Goal: Information Seeking & Learning: Learn about a topic

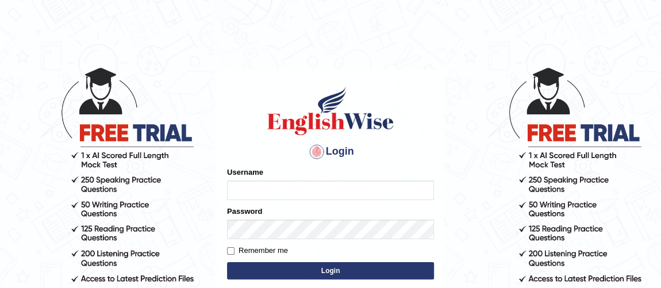
type input "Ferschmall"
click at [369, 271] on button "Login" at bounding box center [330, 270] width 207 height 17
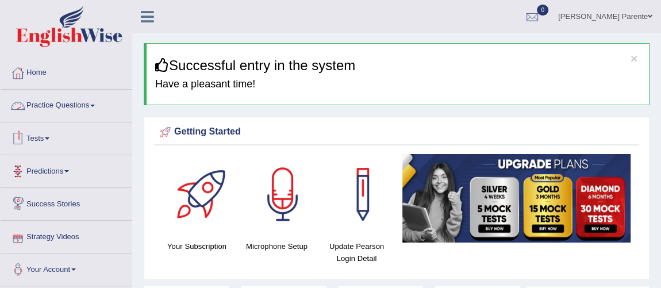
click at [43, 109] on link "Practice Questions" at bounding box center [66, 104] width 131 height 29
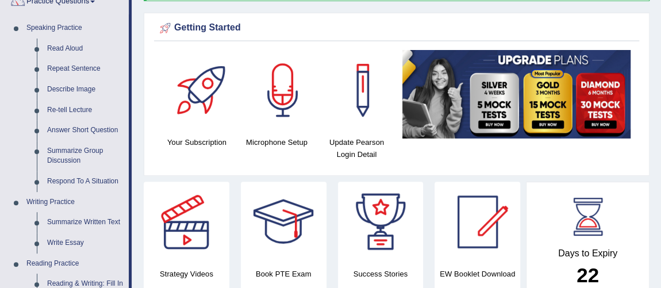
scroll to position [125, 0]
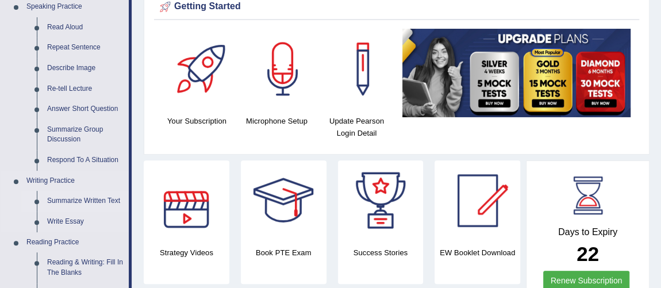
click at [68, 199] on link "Summarize Written Text" at bounding box center [85, 201] width 87 height 21
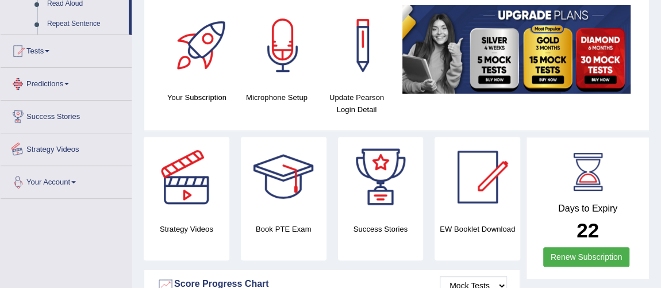
scroll to position [243, 0]
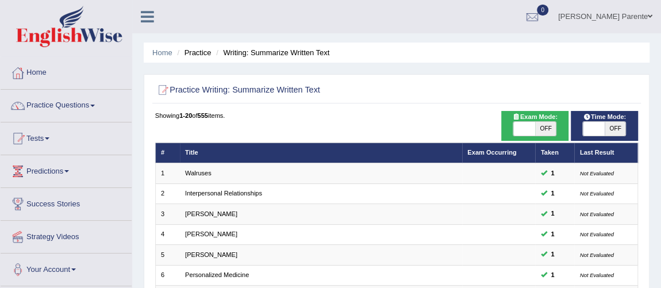
scroll to position [252, 0]
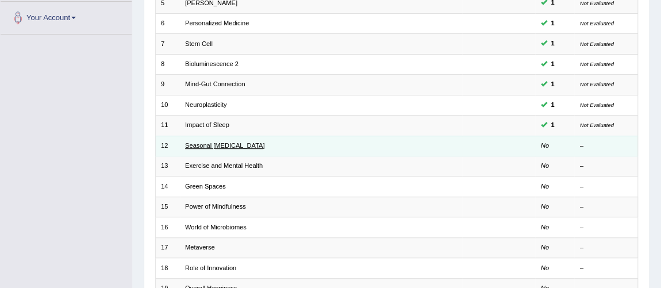
click at [212, 142] on link "Seasonal Affective Disorder" at bounding box center [224, 145] width 79 height 7
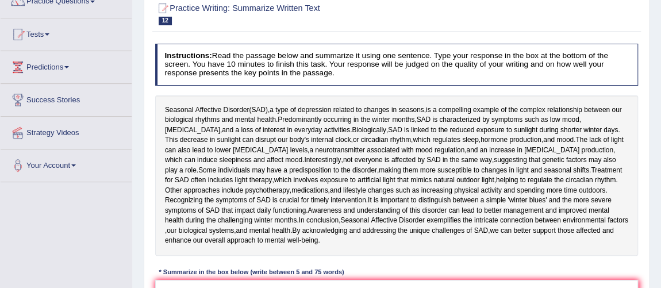
scroll to position [146, 0]
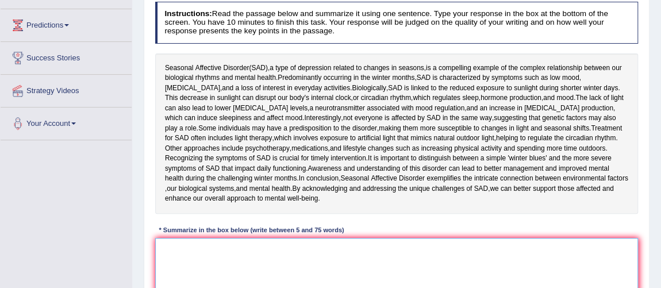
click at [251, 265] on textarea at bounding box center [397, 285] width 484 height 95
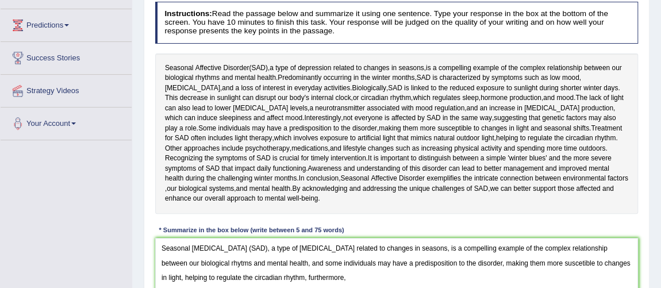
click at [660, 282] on div "Home Practice Writing: Summarize Written Text Seasonal Affective Disorder « Pre…" at bounding box center [396, 141] width 529 height 575
drag, startPoint x: 660, startPoint y: 282, endPoint x: 668, endPoint y: 284, distance: 8.7
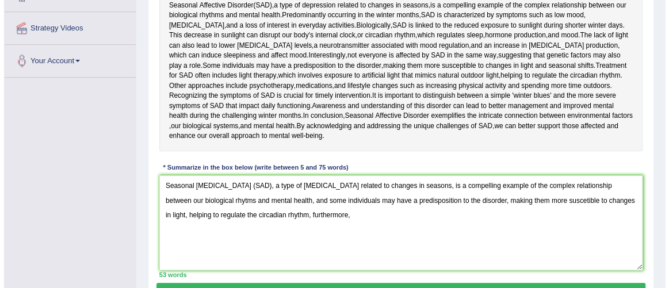
scroll to position [229, 0]
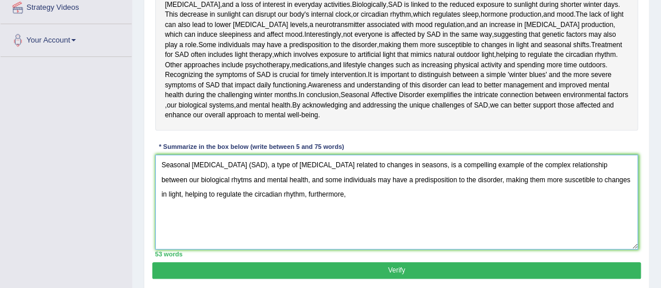
click at [340, 203] on textarea "Seasonal Affective Disorder (SAD), a type of depression related to changes in s…" at bounding box center [397, 202] width 484 height 95
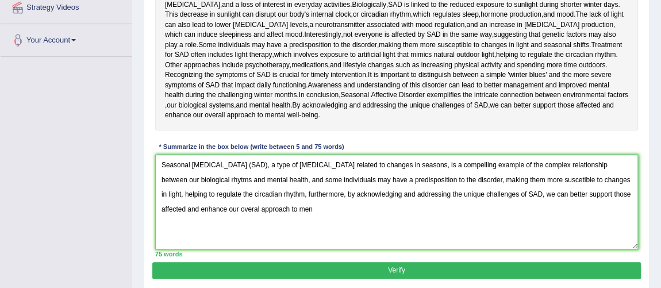
click at [265, 163] on textarea "Seasonal Affective Disorder (SAD), a type of depression related to changes in s…" at bounding box center [397, 202] width 484 height 95
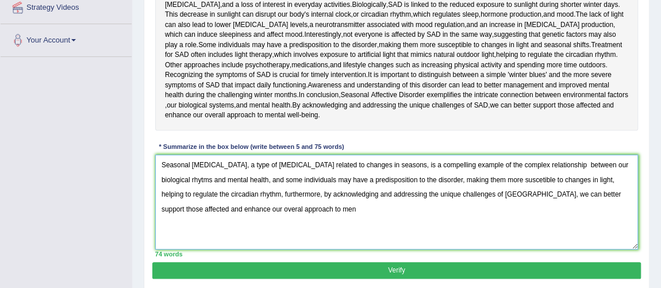
click at [346, 219] on textarea "Seasonal Affective Disorder, a type of depression related to changes in seasons…" at bounding box center [397, 202] width 484 height 95
click at [482, 51] on span "light" at bounding box center [488, 55] width 13 height 10
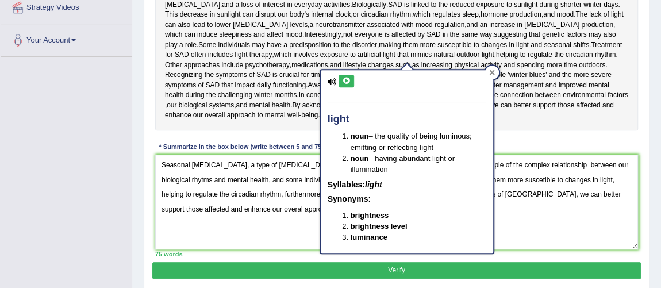
click at [485, 68] on div at bounding box center [492, 73] width 14 height 14
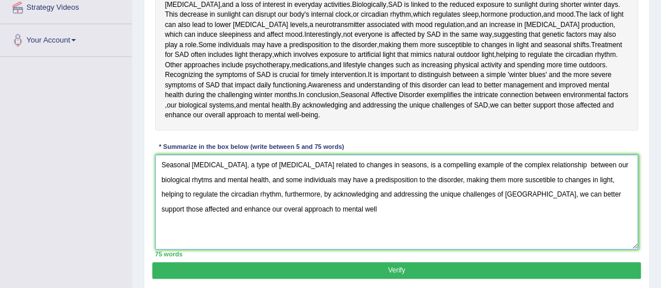
click at [334, 212] on textarea "Seasonal Affective Disorder, a type of depression related to changes in seasons…" at bounding box center [397, 202] width 484 height 95
type textarea "Seasonal Affective Disorder, a type of depression related to changes in seasons…"
click at [343, 264] on button "Verify" at bounding box center [396, 270] width 488 height 17
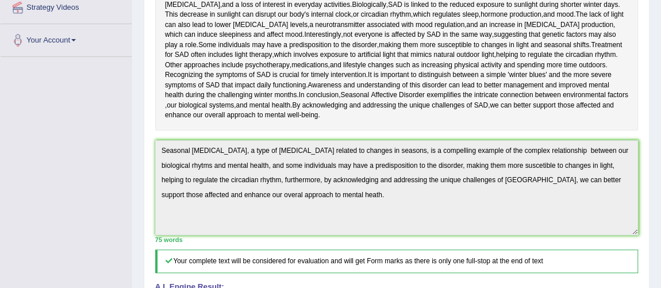
scroll to position [0, 0]
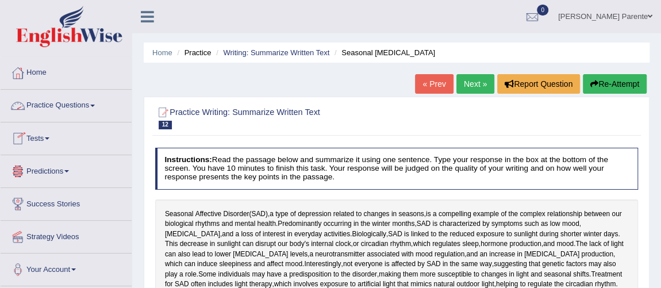
click at [73, 98] on link "Practice Questions" at bounding box center [66, 104] width 131 height 29
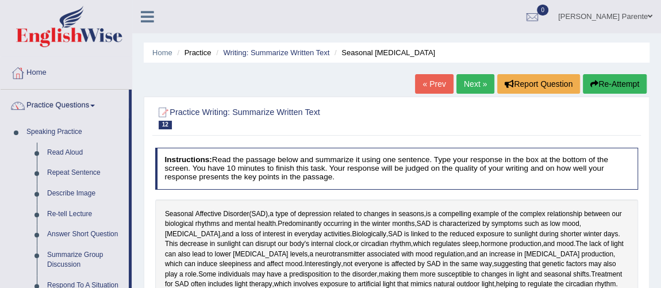
scroll to position [252, 0]
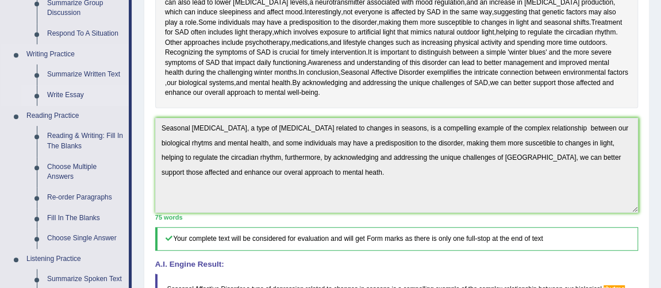
click at [71, 97] on link "Write Essay" at bounding box center [85, 95] width 87 height 21
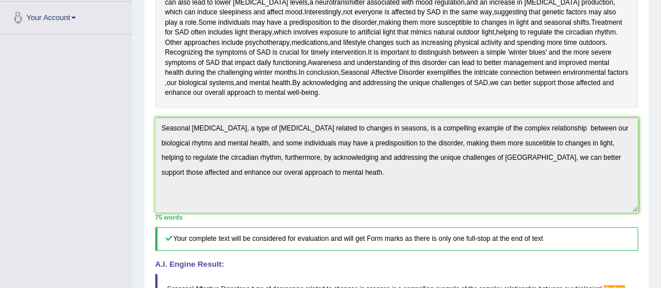
scroll to position [274, 0]
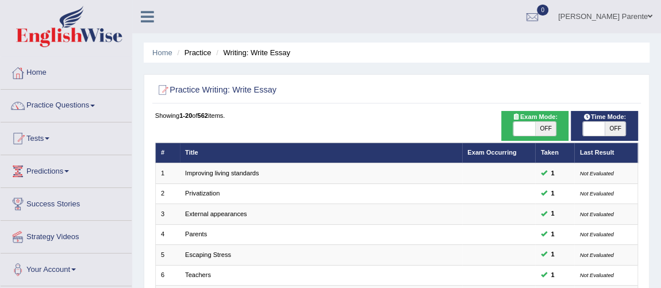
scroll to position [370, 0]
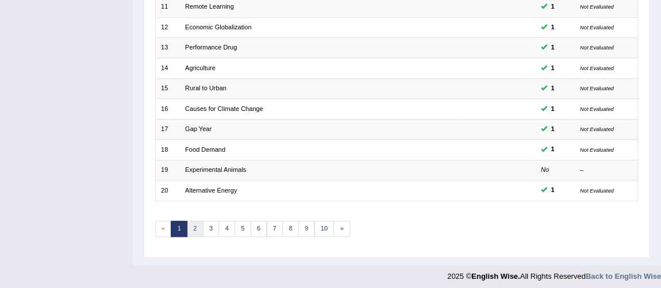
click at [189, 227] on link "2" at bounding box center [195, 229] width 17 height 16
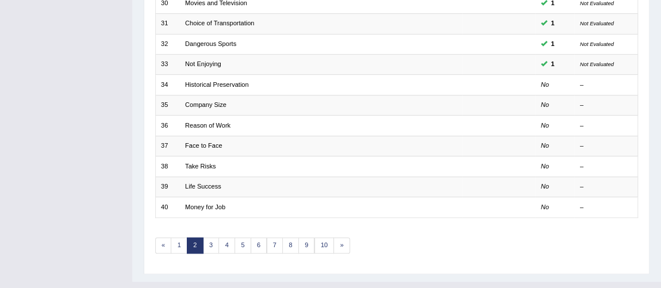
scroll to position [370, 0]
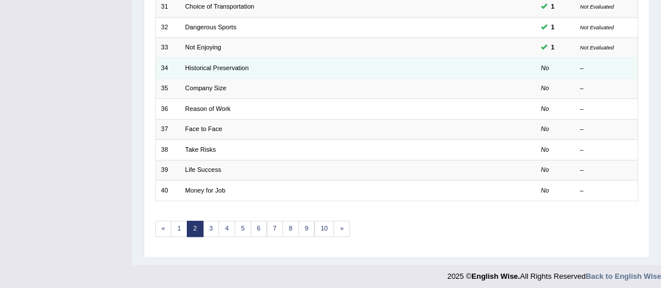
click at [216, 58] on td "Historical Preservation" at bounding box center [321, 68] width 282 height 20
click at [223, 64] on link "Historical Preservation" at bounding box center [217, 67] width 64 height 7
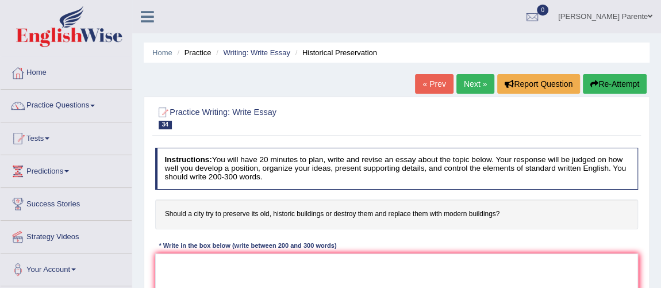
scroll to position [70, 0]
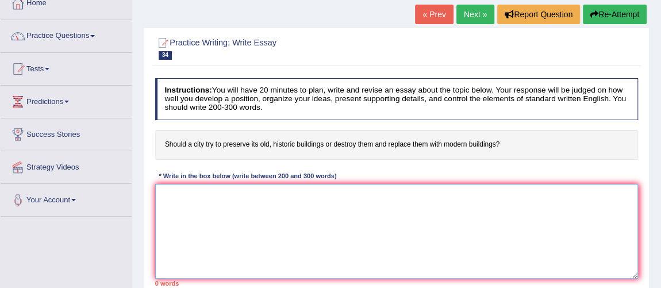
click at [373, 225] on textarea at bounding box center [397, 231] width 484 height 95
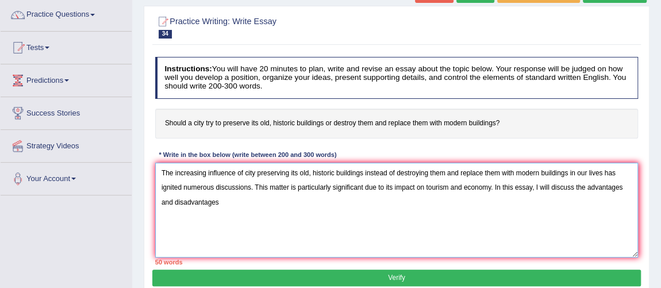
scroll to position [112, 0]
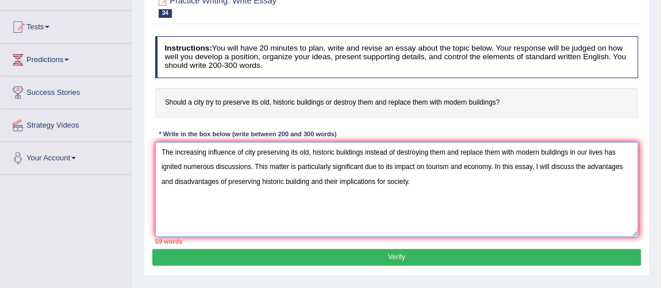
click at [311, 179] on textarea "The increasing influence of city preserving its old, historic buildings instead…" at bounding box center [397, 189] width 484 height 95
click at [434, 181] on textarea "The increasing influence of city preserving its old, historic buildings instead…" at bounding box center [397, 189] width 484 height 95
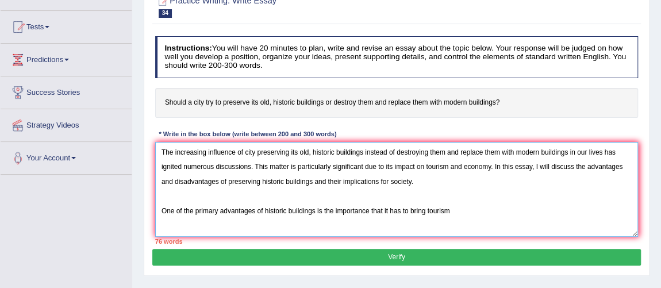
click at [427, 213] on textarea "The increasing influence of city preserving its old, historic buildings instead…" at bounding box center [397, 189] width 484 height 95
click at [489, 213] on textarea "The increasing influence of city preserving its old, historic buildings instead…" at bounding box center [397, 189] width 484 height 95
click at [333, 209] on textarea "The increasing influence of city preserving its old, historic buildings instead…" at bounding box center [397, 189] width 484 height 95
drag, startPoint x: 469, startPoint y: 209, endPoint x: 341, endPoint y: 196, distance: 128.4
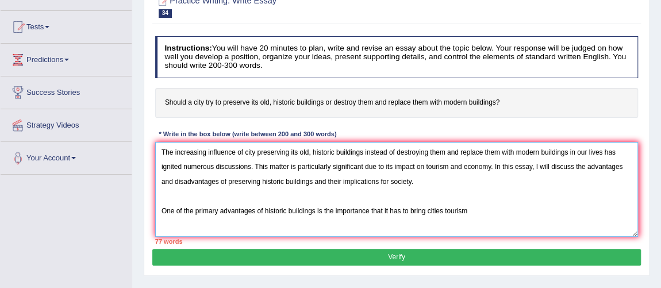
click at [341, 196] on textarea "The increasing influence of city preserving its old, historic buildings instead…" at bounding box center [397, 189] width 484 height 95
click at [497, 194] on textarea "The increasing influence of city preserving its old, historic buildings instead…" at bounding box center [397, 189] width 484 height 95
click at [550, 201] on textarea "The increasing influence of city preserving its old, historic buildings instead…" at bounding box center [397, 189] width 484 height 95
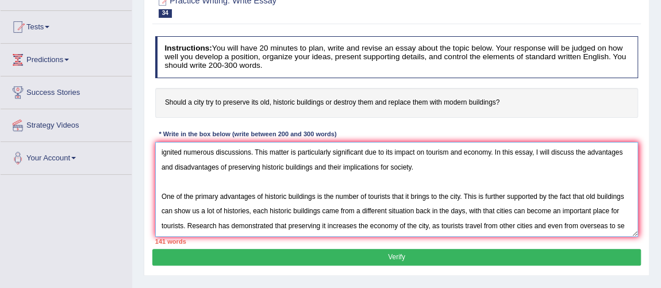
scroll to position [27, 0]
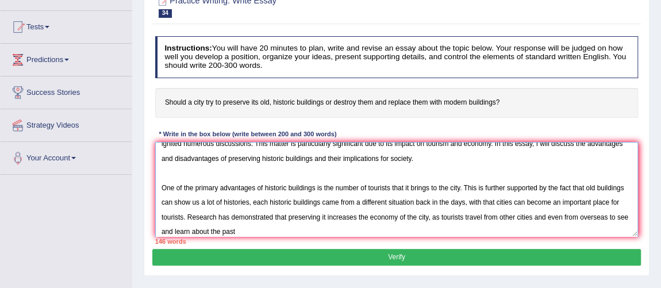
click at [175, 225] on textarea "The increasing influence of city preserving its old, historic buildings instead…" at bounding box center [397, 189] width 484 height 95
click at [279, 225] on textarea "The increasing influence of city preserving its old, historic buildings instead…" at bounding box center [397, 189] width 484 height 95
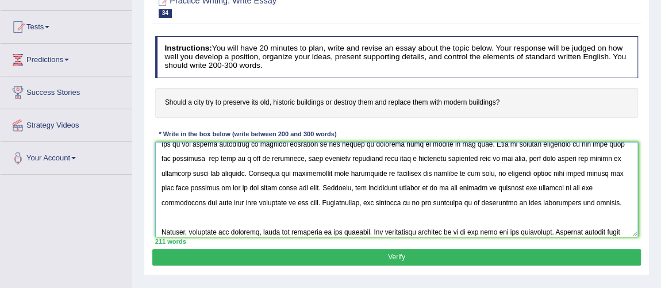
scroll to position [96, 0]
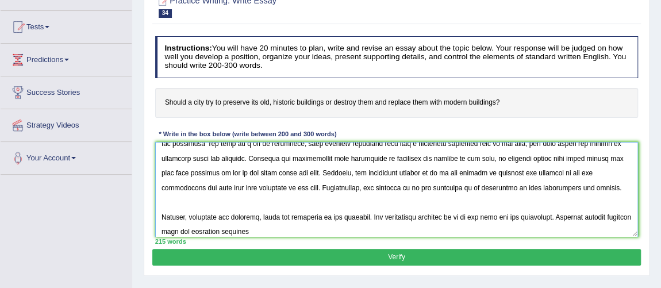
click at [233, 230] on textarea at bounding box center [397, 189] width 484 height 95
click at [278, 229] on textarea at bounding box center [397, 189] width 484 height 95
click at [325, 227] on textarea at bounding box center [397, 189] width 484 height 95
click at [378, 229] on textarea at bounding box center [397, 189] width 484 height 95
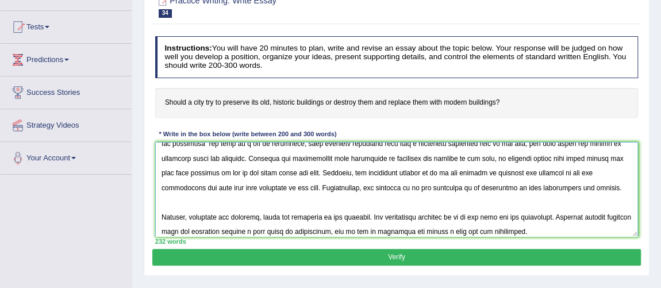
scroll to position [138, 0]
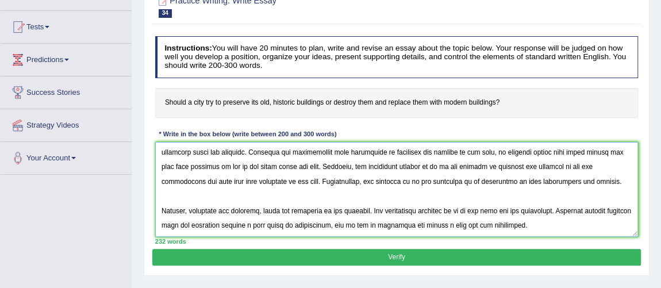
drag, startPoint x: 559, startPoint y: 231, endPoint x: 199, endPoint y: 193, distance: 362.0
click at [199, 193] on textarea at bounding box center [397, 189] width 484 height 95
click at [557, 181] on textarea at bounding box center [397, 189] width 484 height 95
paste textarea "old buildings require a high level of maintenance, and it can be expensive and …"
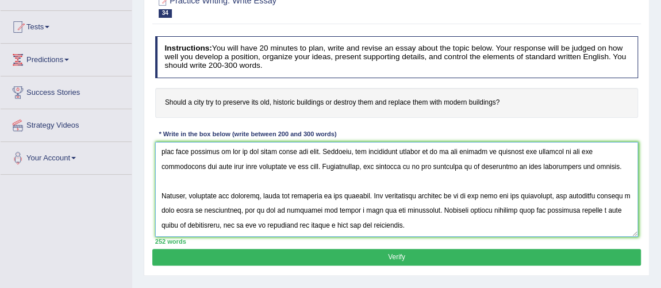
drag, startPoint x: 408, startPoint y: 216, endPoint x: 421, endPoint y: 213, distance: 12.9
click at [421, 213] on textarea at bounding box center [397, 189] width 484 height 95
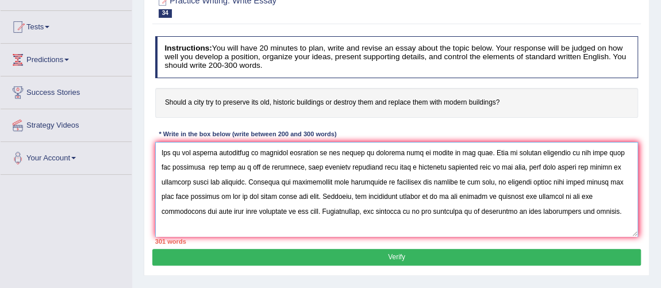
scroll to position [0, 0]
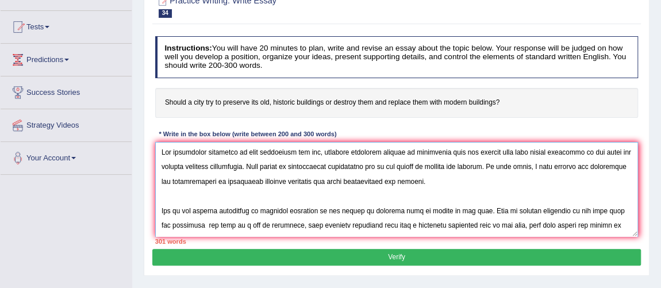
drag, startPoint x: 339, startPoint y: 166, endPoint x: 190, endPoint y: 175, distance: 149.8
click at [190, 175] on textarea at bounding box center [397, 189] width 484 height 95
click at [377, 184] on textarea at bounding box center [397, 189] width 484 height 95
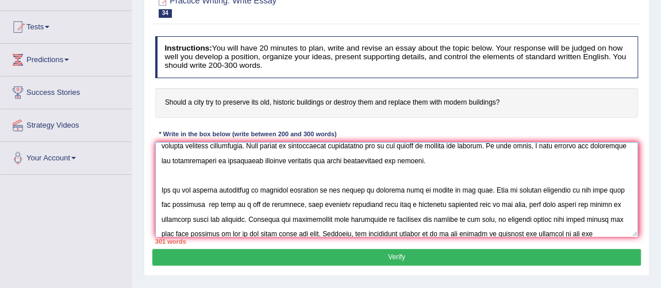
scroll to position [49, 0]
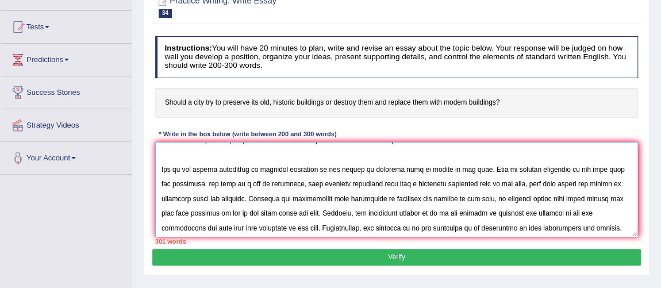
click at [464, 186] on textarea at bounding box center [397, 189] width 484 height 95
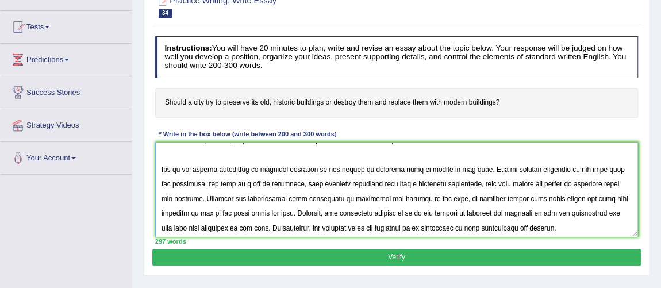
click at [453, 180] on textarea at bounding box center [397, 189] width 484 height 95
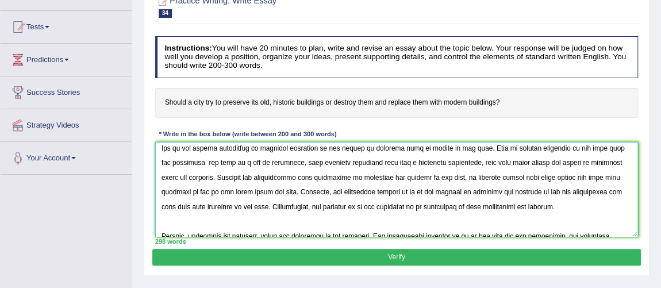
click at [267, 189] on textarea at bounding box center [397, 189] width 484 height 95
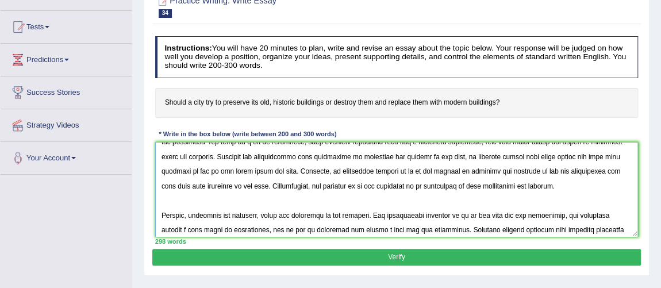
scroll to position [122, 0]
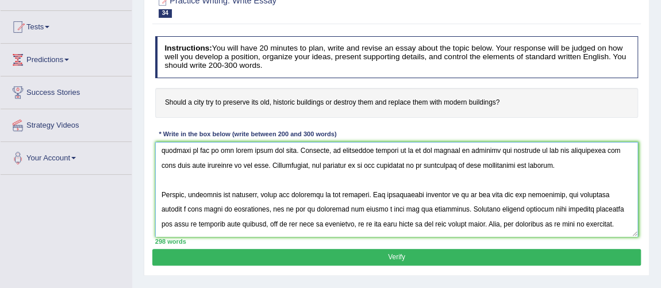
click at [375, 163] on textarea at bounding box center [397, 189] width 484 height 95
click at [367, 192] on textarea at bounding box center [397, 189] width 484 height 95
click at [558, 192] on textarea at bounding box center [397, 189] width 484 height 95
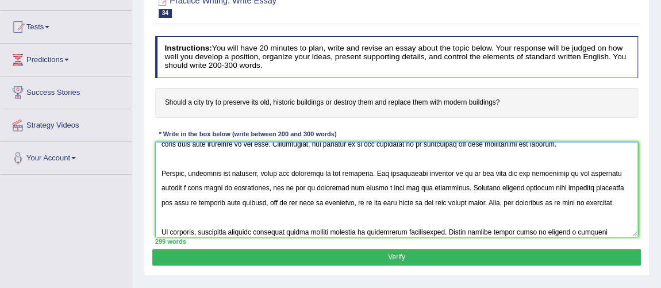
scroll to position [172, 0]
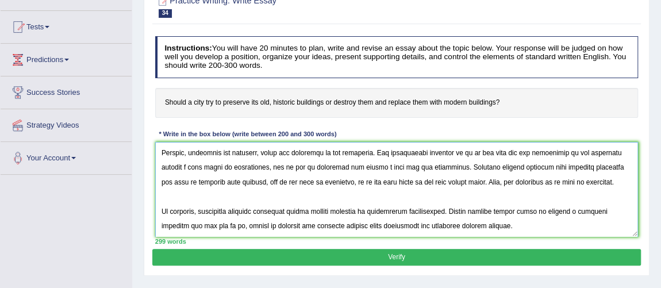
click at [357, 166] on textarea at bounding box center [397, 189] width 484 height 95
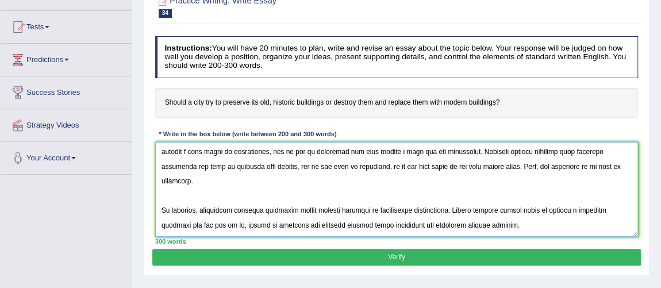
scroll to position [224, 0]
type textarea "The increasing influence of city preserving its old, historic buildings instead…"
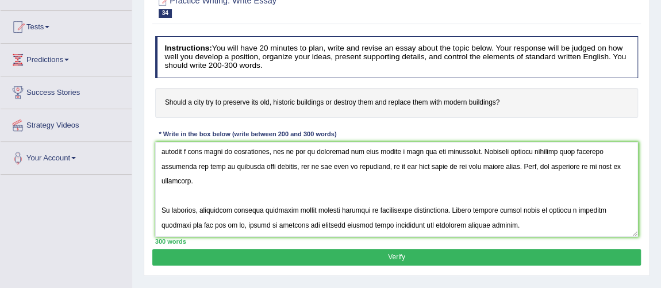
click at [441, 256] on button "Verify" at bounding box center [396, 257] width 488 height 17
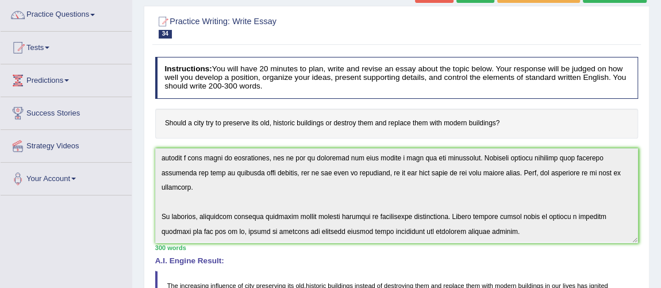
scroll to position [0, 0]
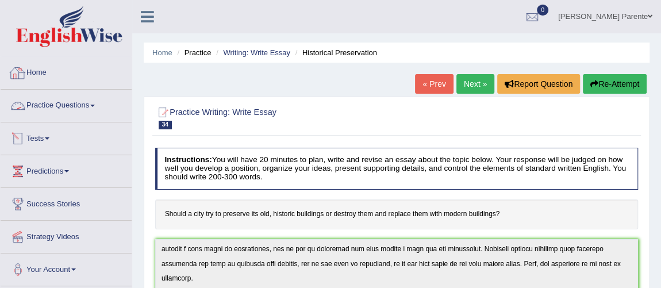
click at [68, 101] on link "Practice Questions" at bounding box center [66, 104] width 131 height 29
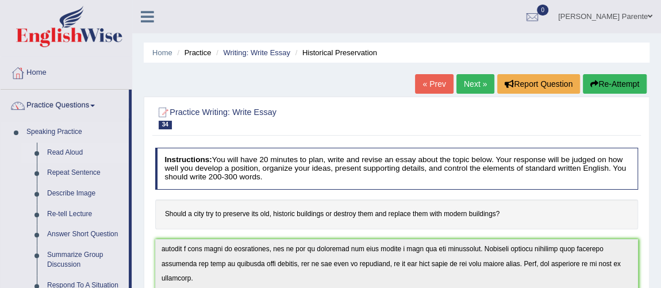
click at [68, 148] on link "Read Aloud" at bounding box center [85, 153] width 87 height 21
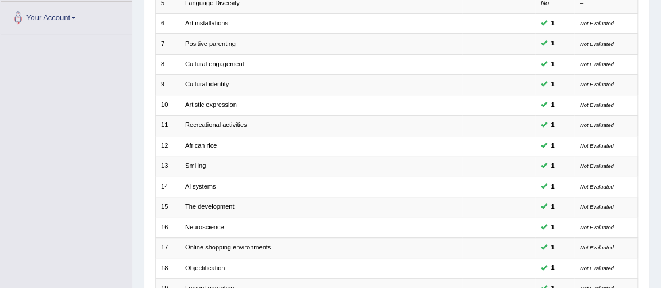
scroll to position [370, 0]
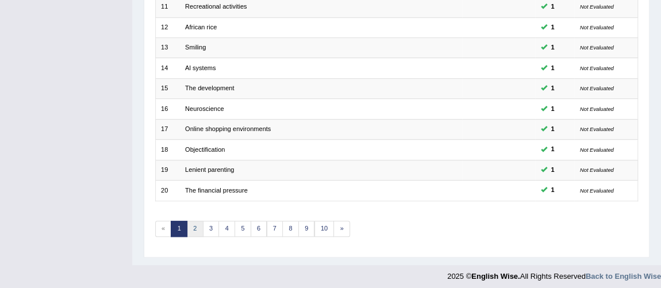
click at [194, 225] on link "2" at bounding box center [195, 229] width 17 height 16
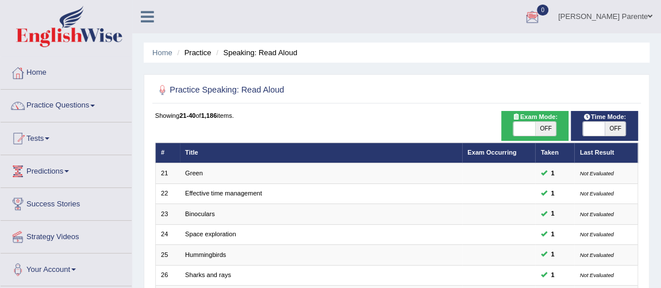
click at [460, 53] on ul "Home Practice Speaking: Read Aloud" at bounding box center [397, 53] width 506 height 20
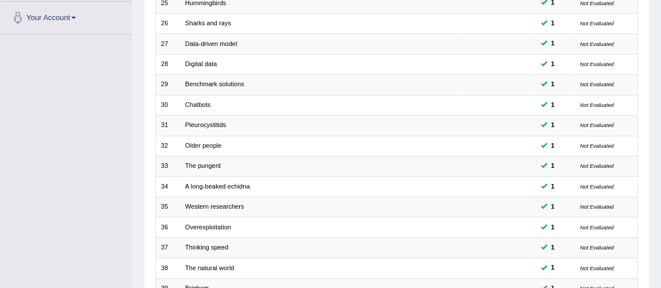
scroll to position [370, 0]
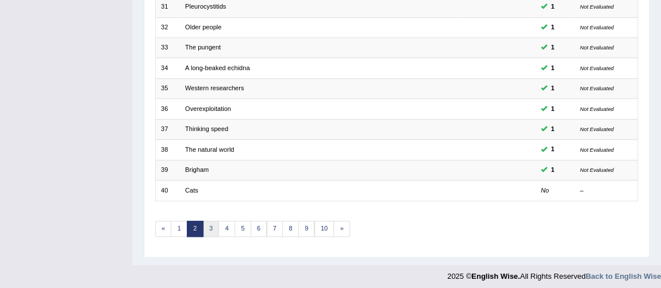
click at [215, 221] on link "3" at bounding box center [211, 229] width 17 height 16
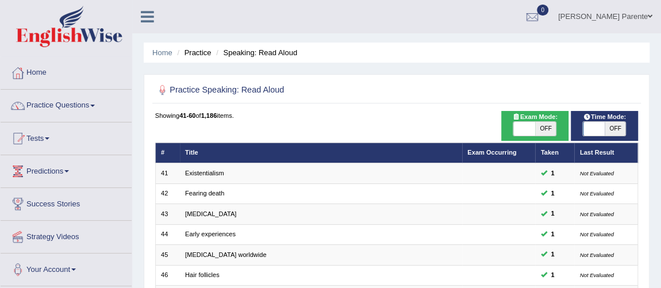
scroll to position [252, 0]
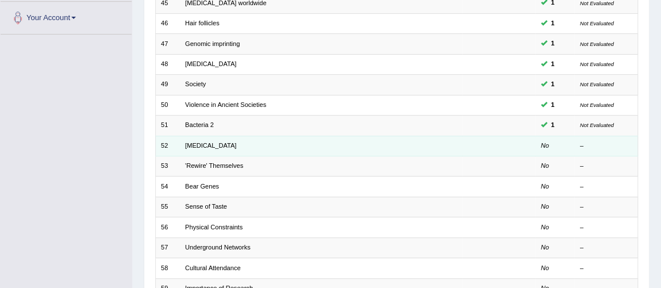
click at [216, 147] on td "[MEDICAL_DATA]" at bounding box center [321, 146] width 282 height 20
click at [219, 143] on link "[MEDICAL_DATA]" at bounding box center [210, 145] width 51 height 7
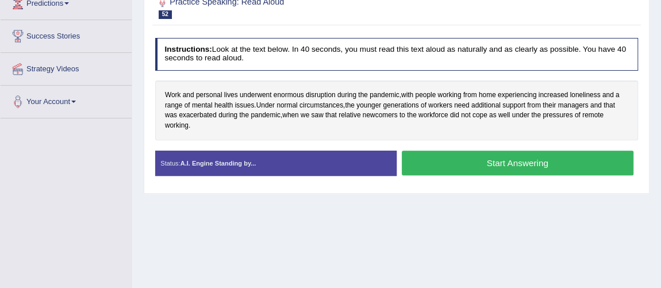
scroll to position [147, 0]
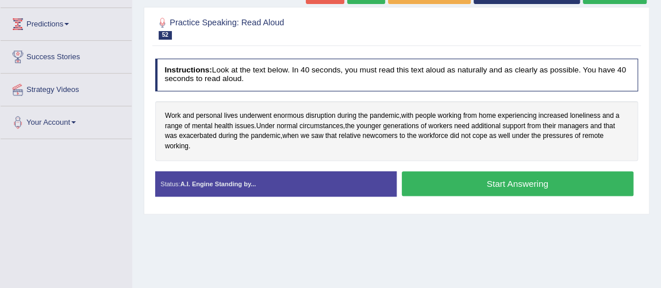
click at [482, 184] on button "Start Answering" at bounding box center [518, 183] width 232 height 25
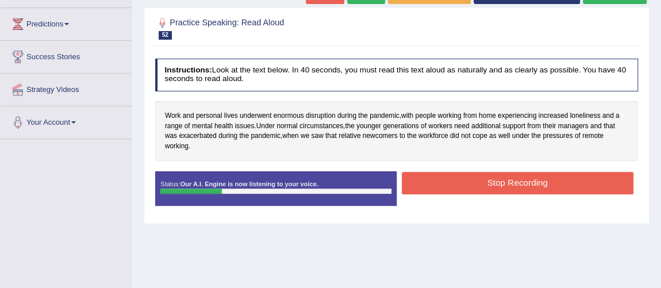
click at [482, 184] on button "Stop Recording" at bounding box center [518, 183] width 232 height 22
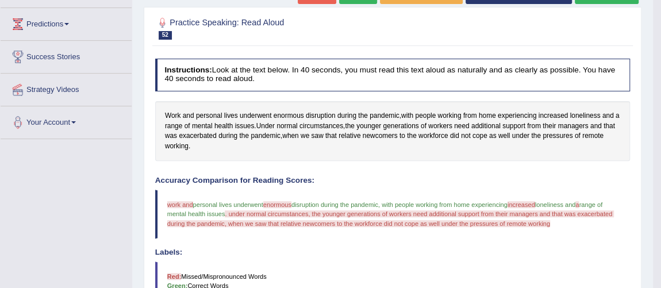
scroll to position [0, 0]
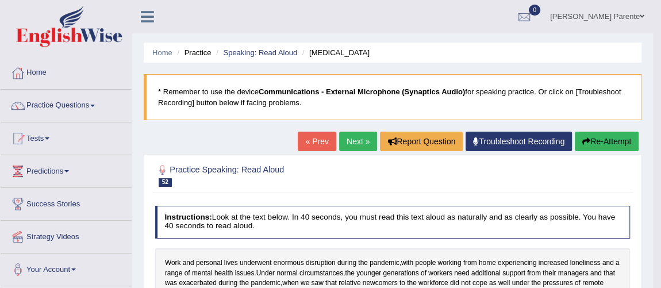
click at [354, 141] on link "Next »" at bounding box center [358, 142] width 38 height 20
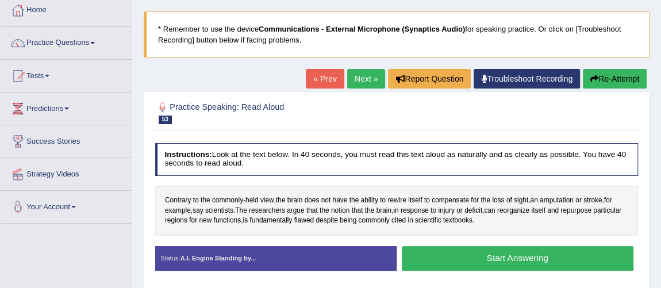
scroll to position [83, 0]
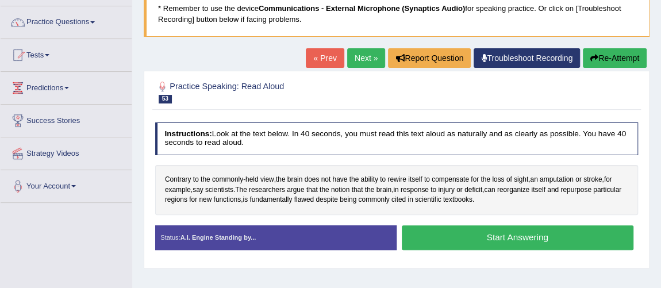
click at [464, 239] on button "Start Answering" at bounding box center [518, 237] width 232 height 25
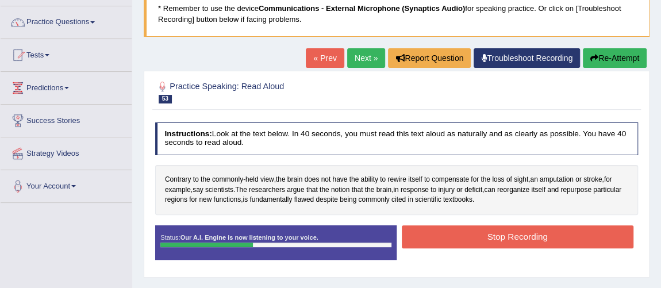
click at [464, 239] on button "Stop Recording" at bounding box center [518, 236] width 232 height 22
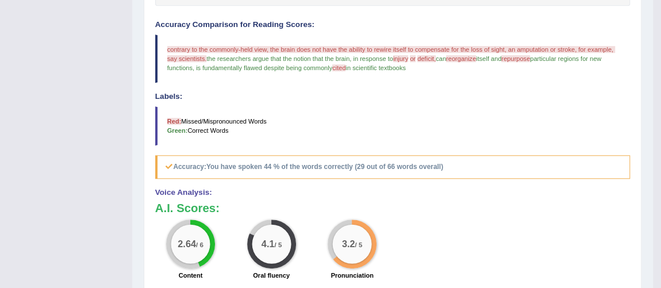
scroll to position [40, 0]
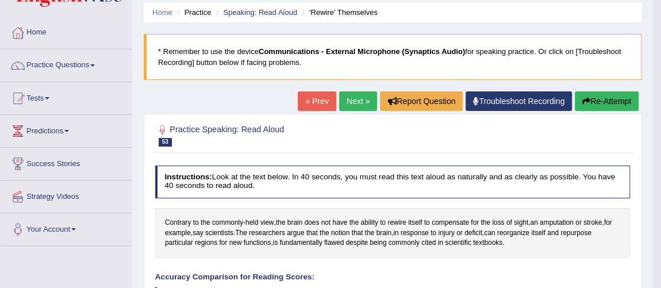
click at [351, 101] on link "Next »" at bounding box center [358, 101] width 38 height 20
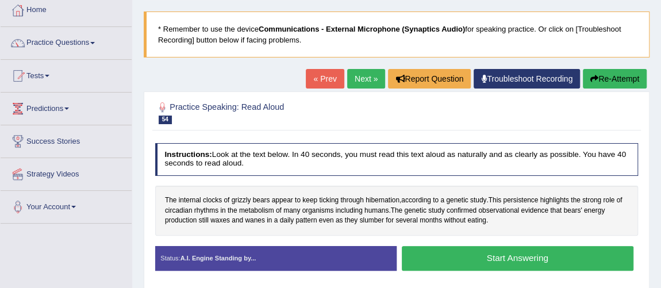
scroll to position [83, 0]
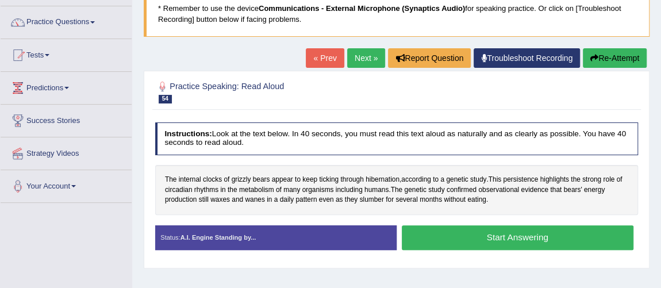
click at [484, 236] on button "Start Answering" at bounding box center [518, 237] width 232 height 25
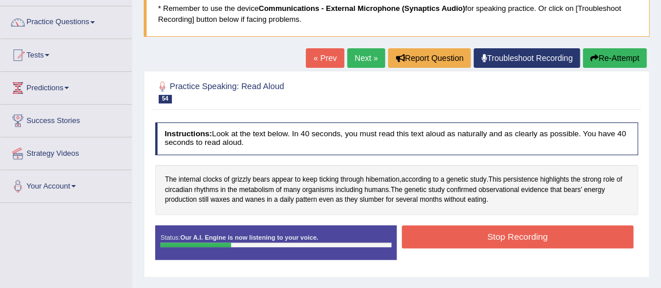
click at [484, 236] on button "Stop Recording" at bounding box center [518, 236] width 232 height 22
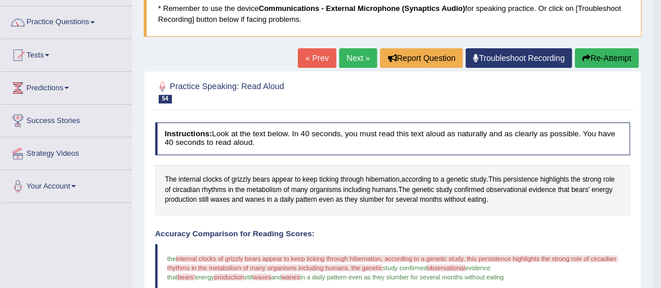
click at [359, 55] on link "Next »" at bounding box center [358, 58] width 38 height 20
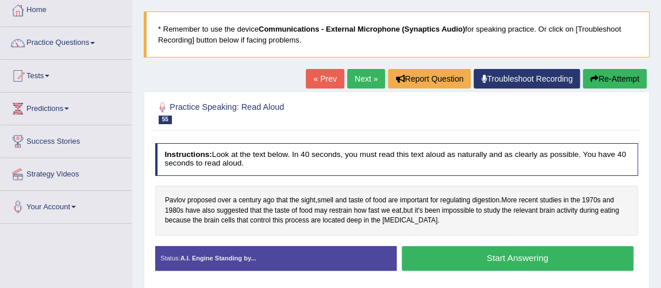
scroll to position [83, 0]
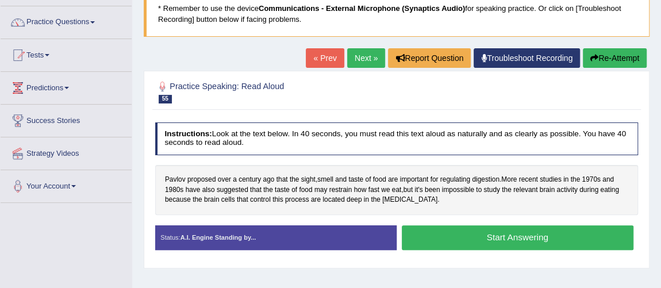
click at [464, 243] on button "Start Answering" at bounding box center [518, 237] width 232 height 25
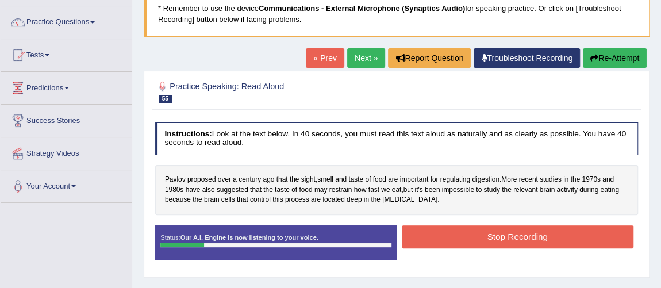
click at [464, 243] on button "Stop Recording" at bounding box center [518, 236] width 232 height 22
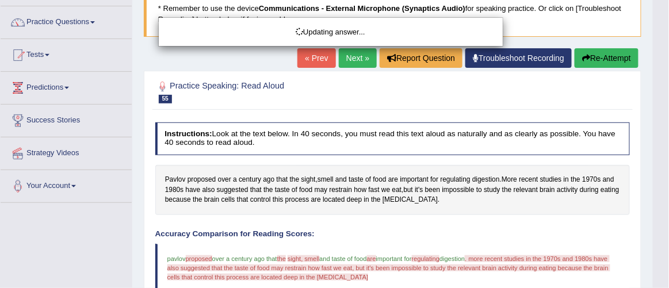
click at [661, 205] on html "Toggle navigation Home Practice Questions Speaking Practice Read Aloud Repeat S…" at bounding box center [334, 61] width 669 height 288
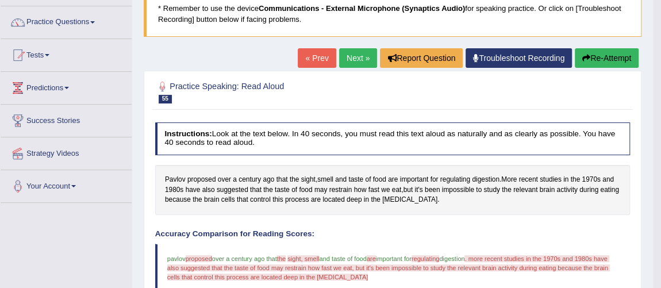
scroll to position [0, 0]
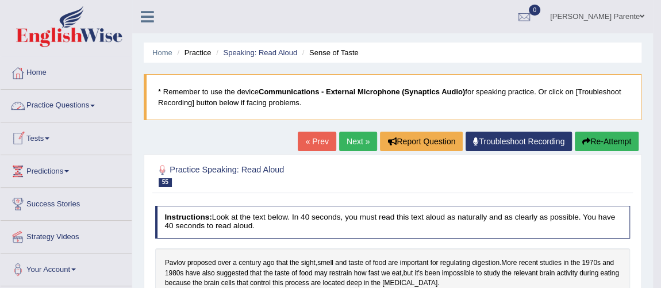
click at [76, 109] on link "Practice Questions" at bounding box center [66, 104] width 131 height 29
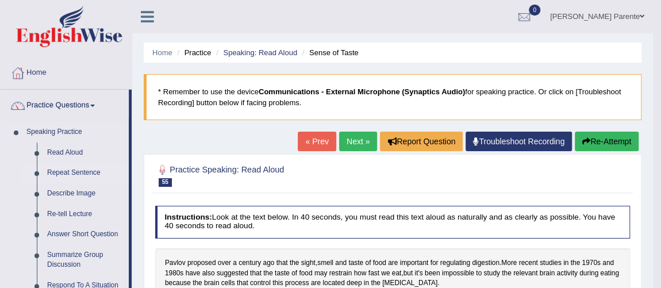
click at [78, 170] on link "Repeat Sentence" at bounding box center [85, 173] width 87 height 21
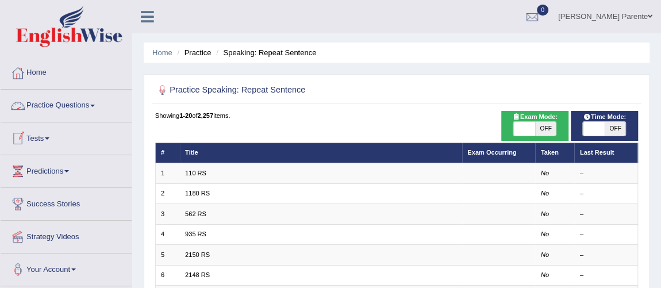
click at [66, 101] on link "Practice Questions" at bounding box center [66, 104] width 131 height 29
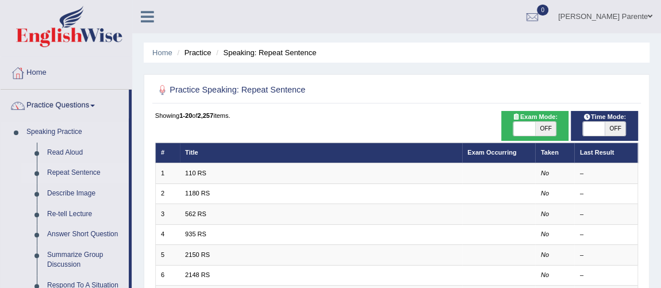
click at [65, 171] on link "Repeat Sentence" at bounding box center [85, 173] width 87 height 21
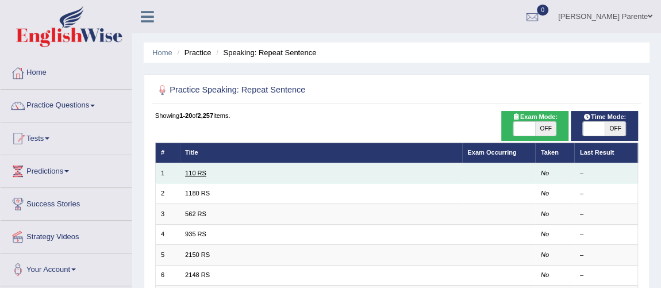
click at [194, 171] on link "110 RS" at bounding box center [195, 173] width 21 height 7
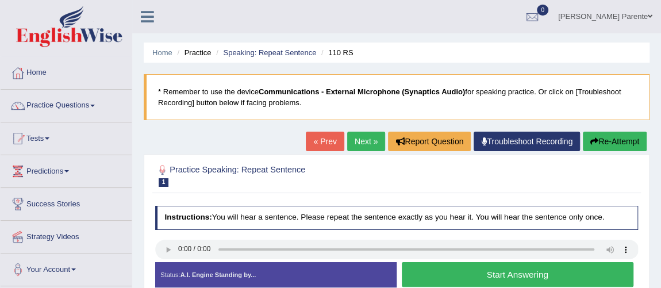
click at [444, 278] on button "Start Answering" at bounding box center [518, 274] width 232 height 25
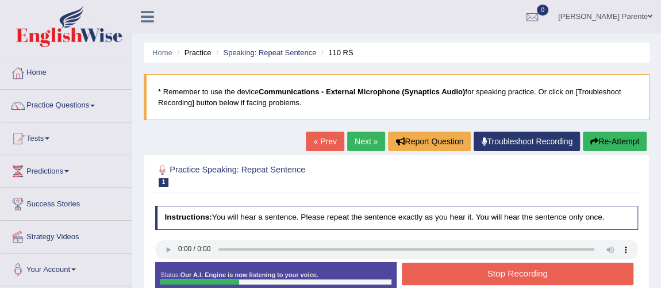
click at [444, 278] on button "Stop Recording" at bounding box center [518, 274] width 232 height 22
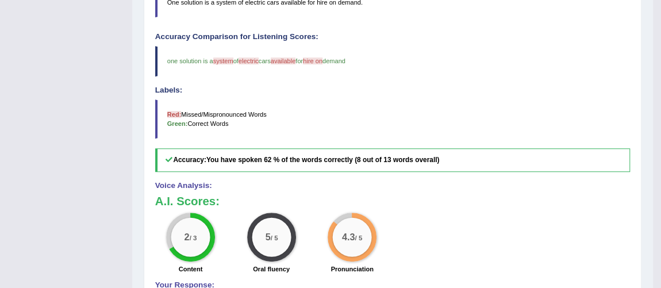
scroll to position [40, 0]
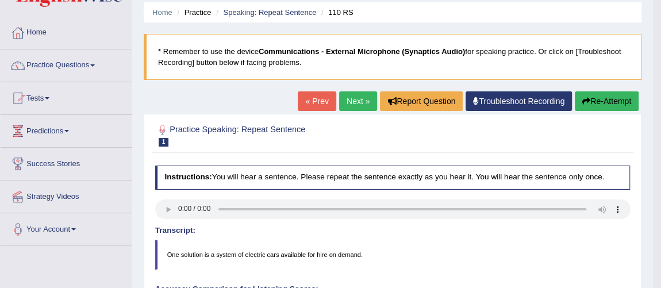
click at [351, 101] on link "Next »" at bounding box center [358, 101] width 38 height 20
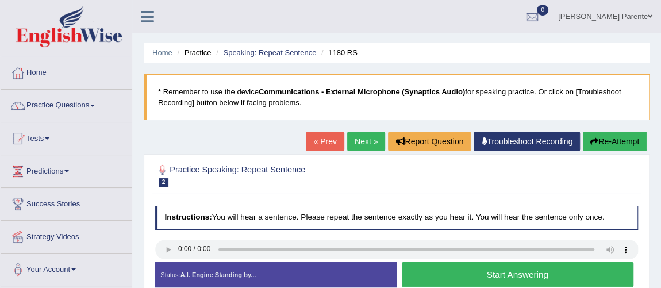
click at [480, 269] on button "Start Answering" at bounding box center [518, 274] width 232 height 25
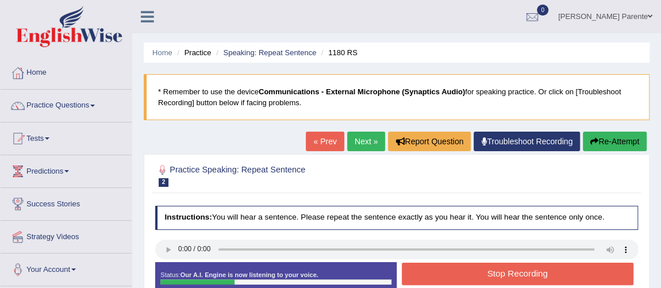
click at [480, 269] on button "Stop Recording" at bounding box center [518, 274] width 232 height 22
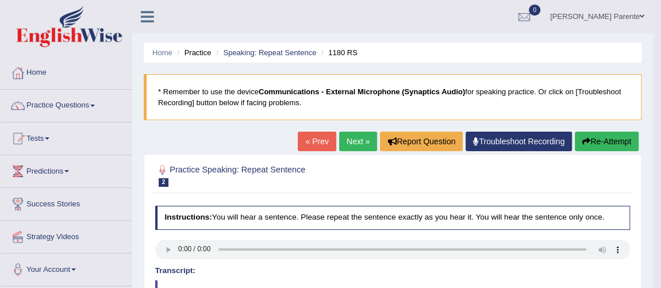
click at [358, 151] on div "« Prev Next » Report Question Troubleshoot Recording Re-Attempt" at bounding box center [470, 143] width 344 height 22
click at [353, 141] on link "Next »" at bounding box center [358, 142] width 38 height 20
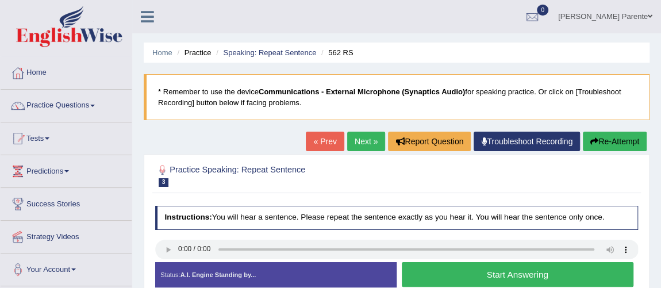
click at [449, 277] on button "Start Answering" at bounding box center [518, 274] width 232 height 25
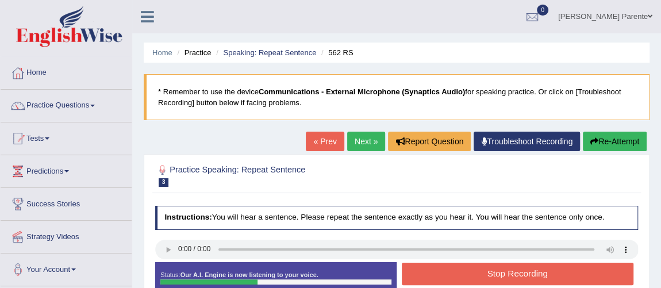
click at [449, 277] on button "Stop Recording" at bounding box center [518, 274] width 232 height 22
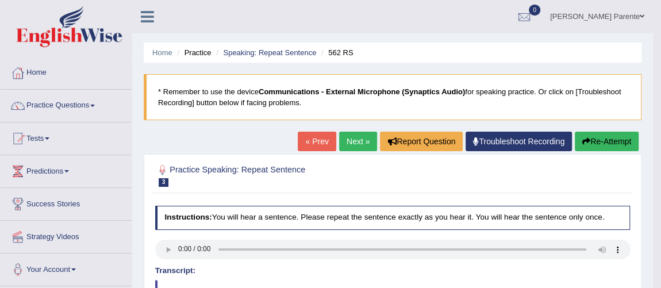
click at [351, 136] on link "Next »" at bounding box center [358, 142] width 38 height 20
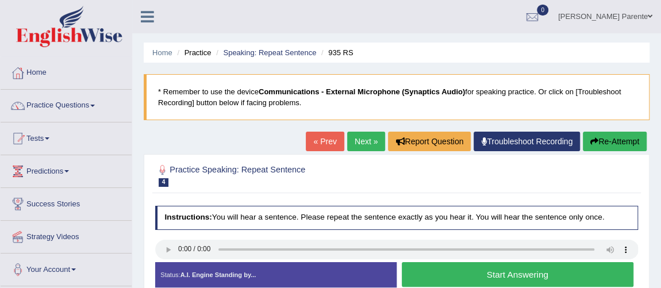
click at [500, 275] on button "Start Answering" at bounding box center [518, 274] width 232 height 25
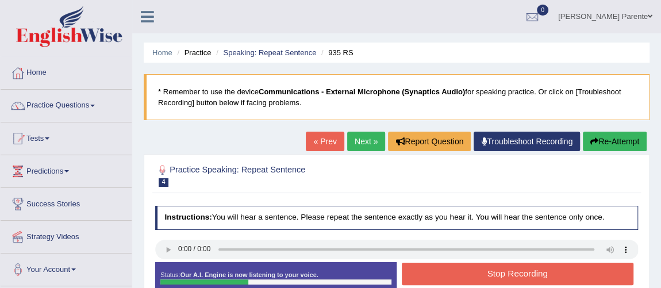
click at [500, 275] on button "Stop Recording" at bounding box center [518, 274] width 232 height 22
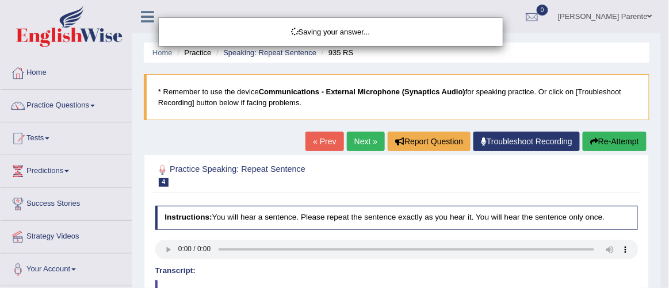
drag, startPoint x: 179, startPoint y: 258, endPoint x: 166, endPoint y: 251, distance: 14.9
click at [166, 251] on div "Saving your answer..." at bounding box center [334, 144] width 669 height 288
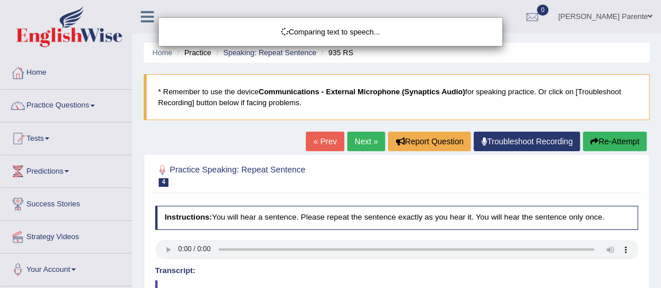
click at [166, 251] on div "Comparing text to speech..." at bounding box center [330, 144] width 661 height 288
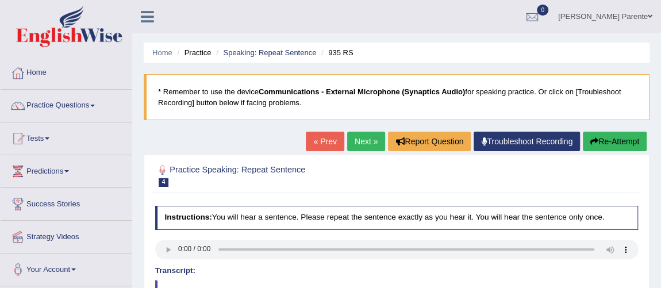
click at [612, 142] on body "Toggle navigation Home Practice Questions Speaking Practice Read Aloud Repeat S…" at bounding box center [330, 144] width 661 height 288
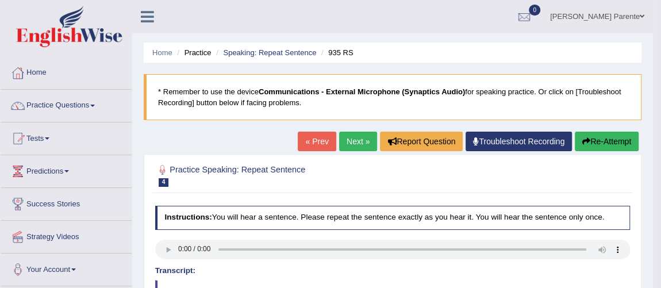
click at [612, 142] on button "Re-Attempt" at bounding box center [607, 142] width 64 height 20
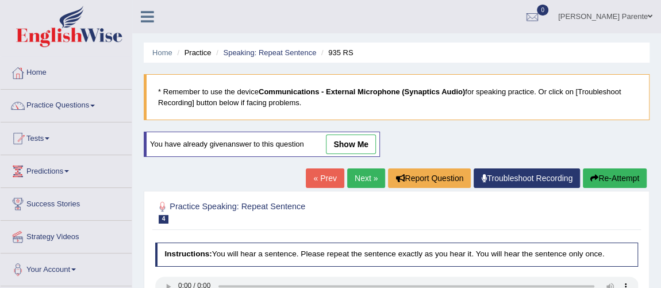
scroll to position [252, 0]
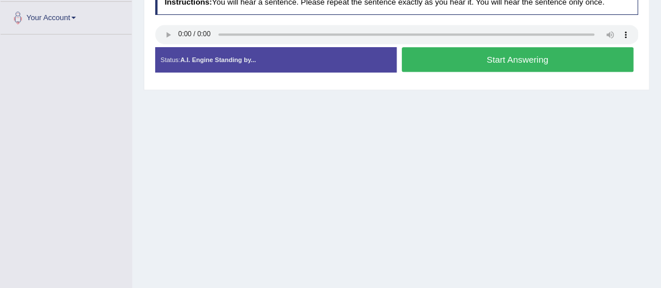
click at [584, 59] on button "Start Answering" at bounding box center [518, 59] width 232 height 25
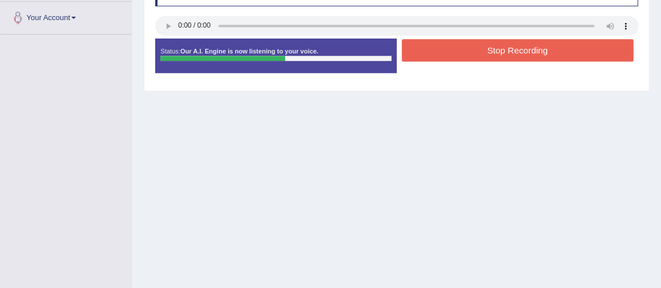
click at [569, 49] on button "Stop Recording" at bounding box center [518, 50] width 232 height 22
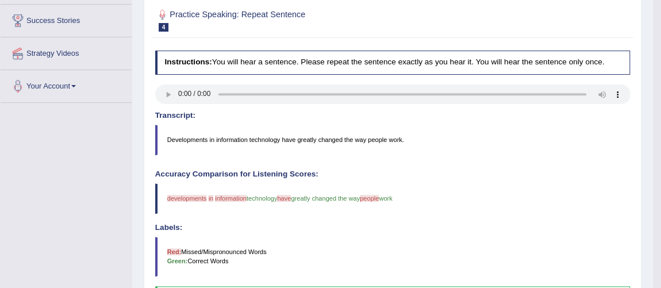
scroll to position [0, 0]
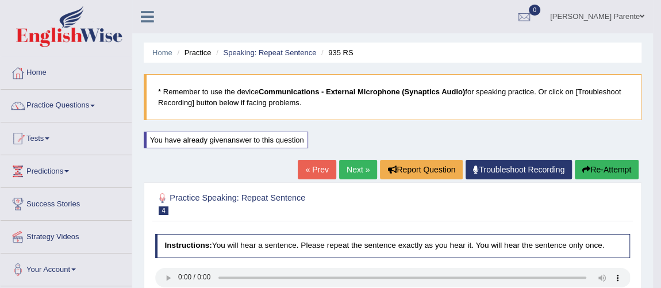
click at [363, 166] on link "Next »" at bounding box center [358, 170] width 38 height 20
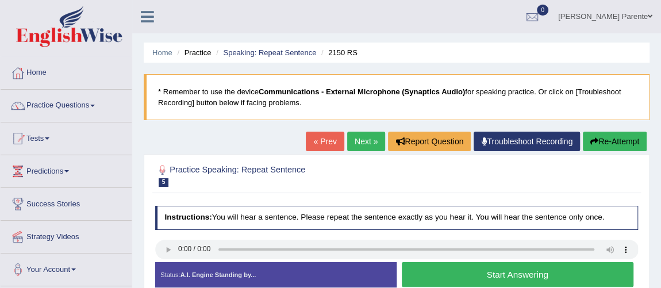
click at [491, 269] on button "Start Answering" at bounding box center [518, 274] width 232 height 25
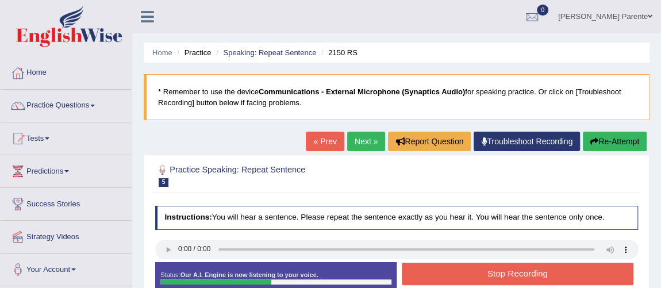
click at [491, 269] on button "Stop Recording" at bounding box center [518, 274] width 232 height 22
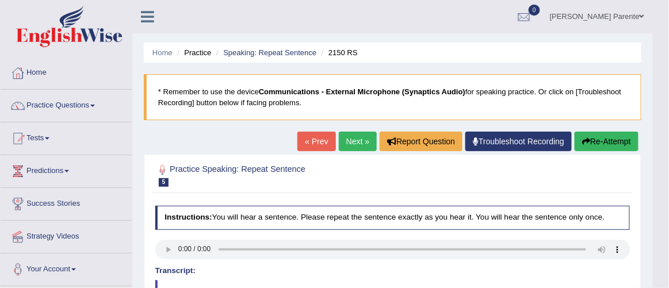
click at [661, 284] on body "Toggle navigation Home Practice Questions Speaking Practice Read Aloud Repeat S…" at bounding box center [334, 144] width 669 height 288
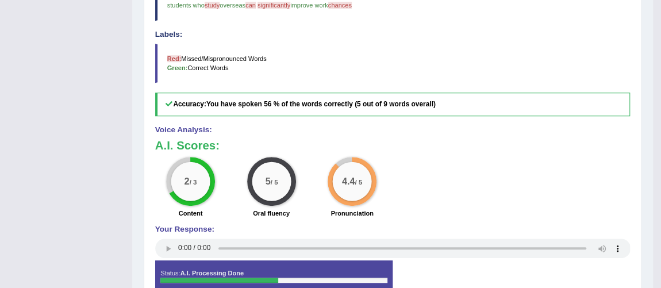
scroll to position [96, 0]
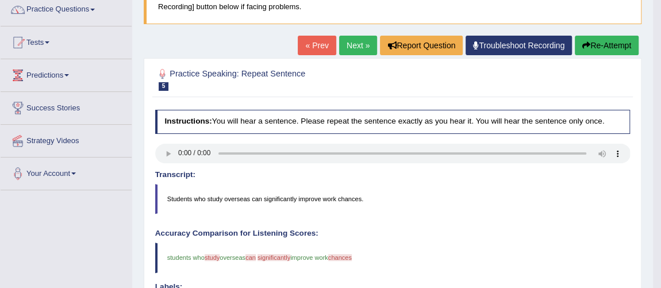
click at [358, 48] on link "Next »" at bounding box center [358, 46] width 38 height 20
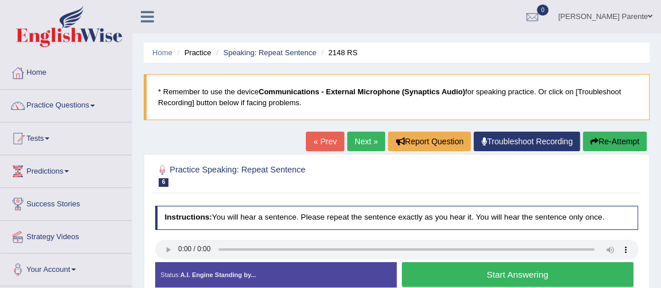
click at [475, 267] on button "Start Answering" at bounding box center [518, 274] width 232 height 25
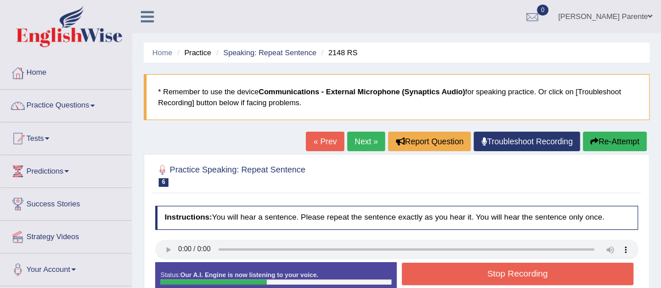
click at [475, 267] on button "Stop Recording" at bounding box center [518, 274] width 232 height 22
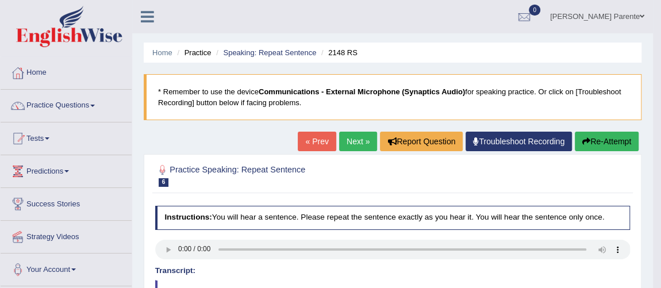
drag, startPoint x: 665, startPoint y: 286, endPoint x: 668, endPoint y: 279, distance: 6.7
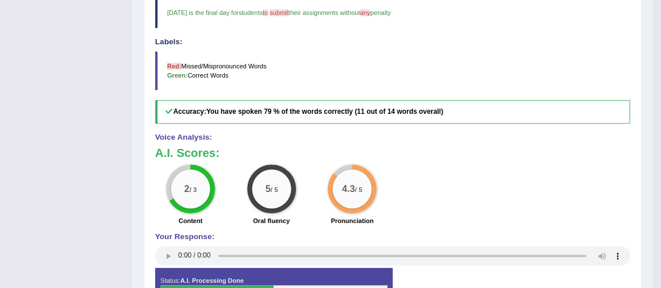
scroll to position [89, 0]
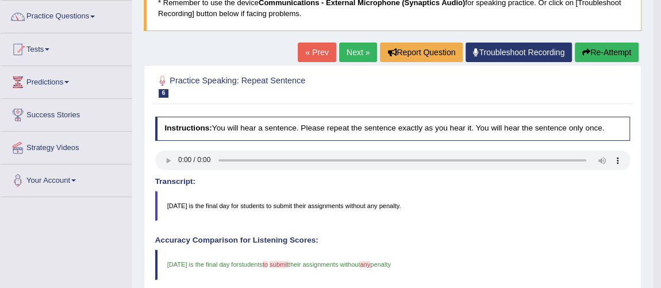
click at [344, 52] on link "Next »" at bounding box center [358, 53] width 38 height 20
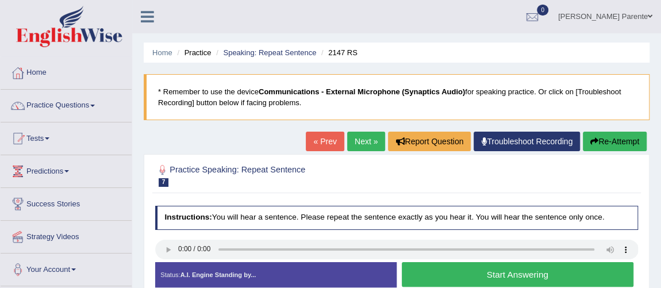
click at [434, 265] on button "Start Answering" at bounding box center [518, 274] width 232 height 25
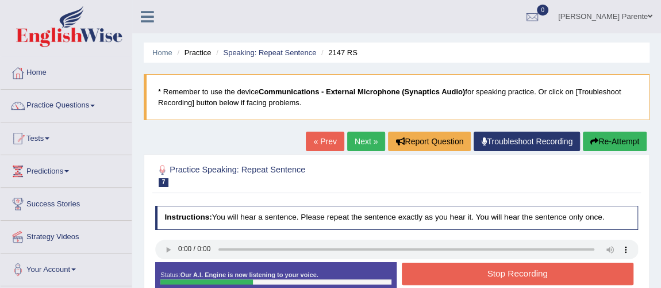
click at [434, 265] on button "Stop Recording" at bounding box center [518, 274] width 232 height 22
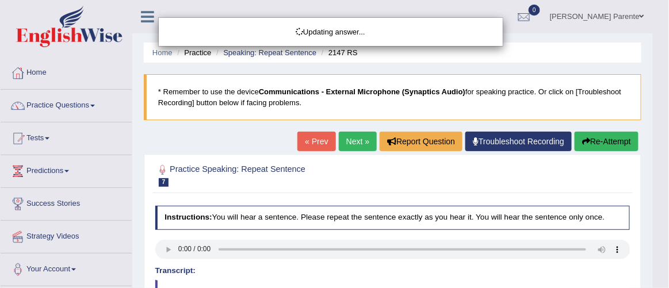
click at [661, 285] on body "Toggle navigation Home Practice Questions Speaking Practice Read Aloud Repeat S…" at bounding box center [334, 144] width 669 height 288
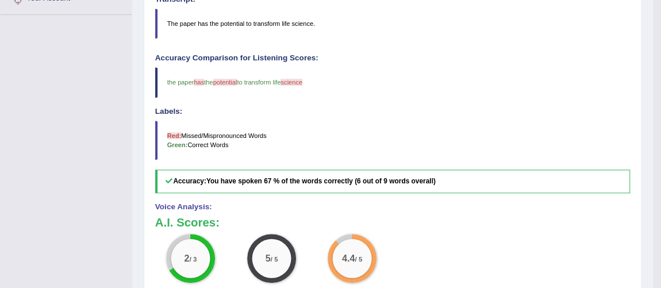
scroll to position [20, 0]
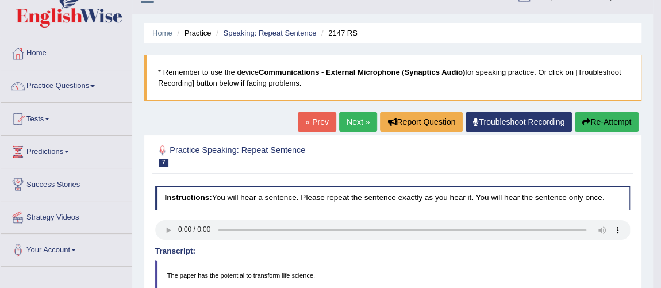
click at [339, 128] on link "Next »" at bounding box center [358, 122] width 38 height 20
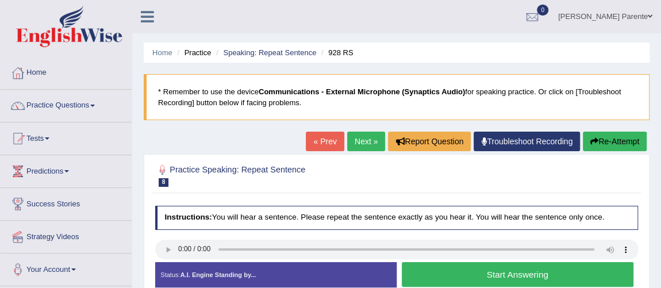
click at [438, 274] on button "Start Answering" at bounding box center [518, 274] width 232 height 25
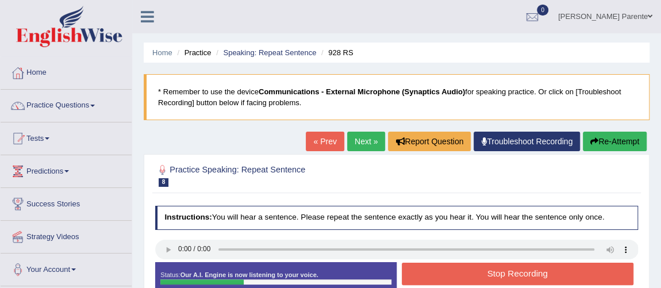
click at [438, 274] on button "Stop Recording" at bounding box center [518, 274] width 232 height 22
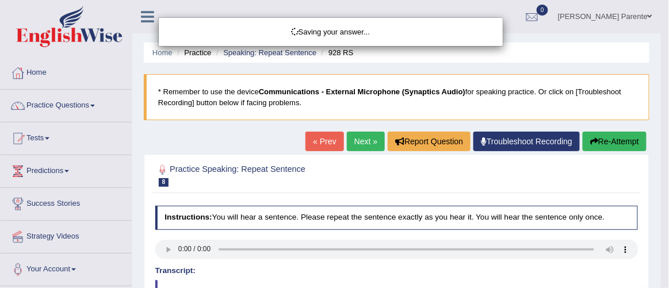
click at [661, 262] on div "Saving your answer..." at bounding box center [334, 144] width 669 height 288
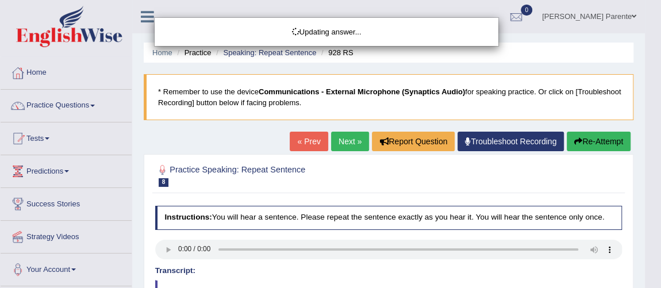
click at [661, 262] on html "Toggle navigation Home Practice Questions Speaking Practice Read Aloud Repeat S…" at bounding box center [330, 144] width 661 height 288
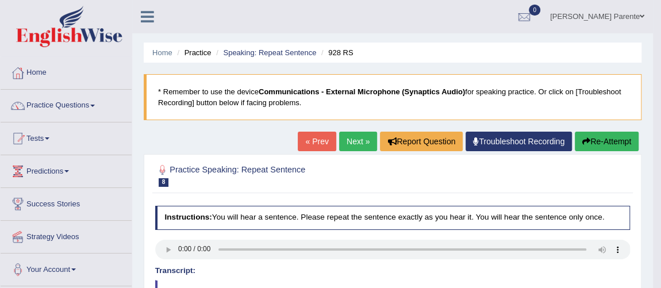
drag, startPoint x: 353, startPoint y: 152, endPoint x: 364, endPoint y: 133, distance: 22.2
click at [364, 133] on div "« Prev Next » Report Question Troubleshoot Recording Re-Attempt" at bounding box center [470, 143] width 344 height 22
click at [364, 133] on link "Next »" at bounding box center [358, 142] width 38 height 20
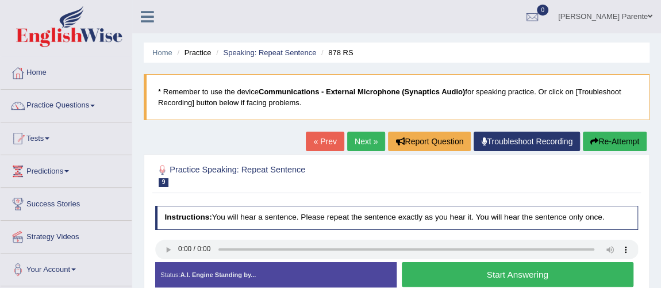
click at [489, 279] on button "Start Answering" at bounding box center [518, 274] width 232 height 25
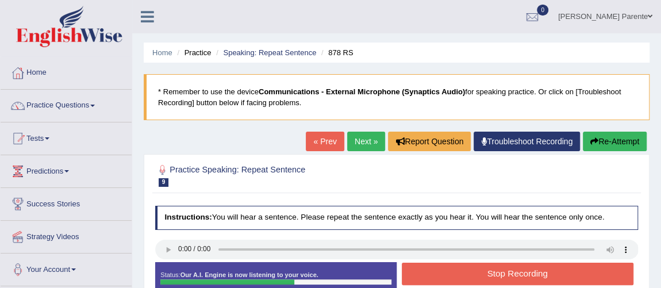
click at [489, 279] on button "Stop Recording" at bounding box center [518, 274] width 232 height 22
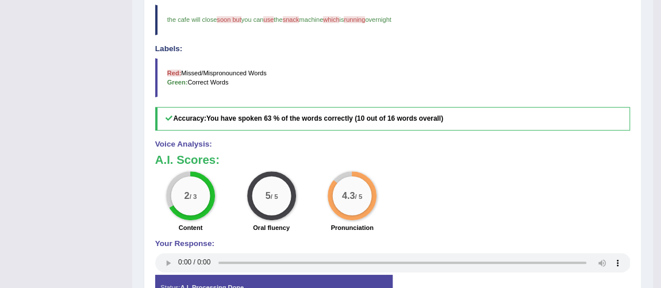
scroll to position [82, 0]
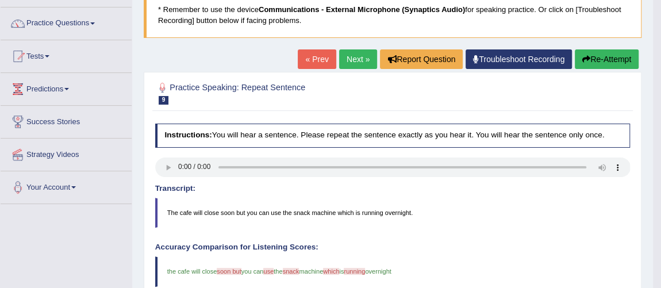
click at [343, 61] on link "Next »" at bounding box center [358, 59] width 38 height 20
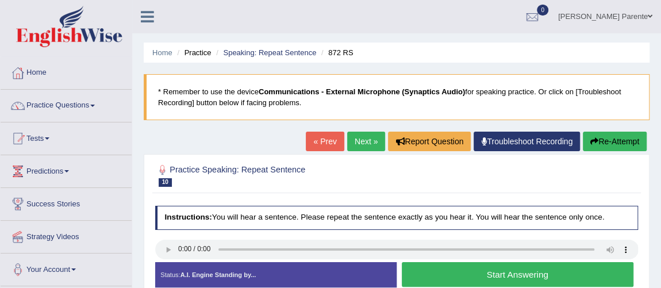
click at [464, 270] on button "Start Answering" at bounding box center [518, 274] width 232 height 25
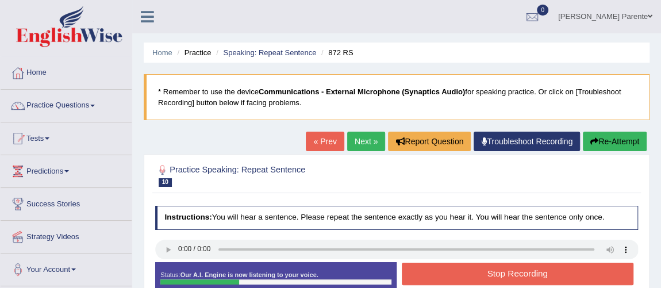
click at [464, 270] on button "Stop Recording" at bounding box center [518, 274] width 232 height 22
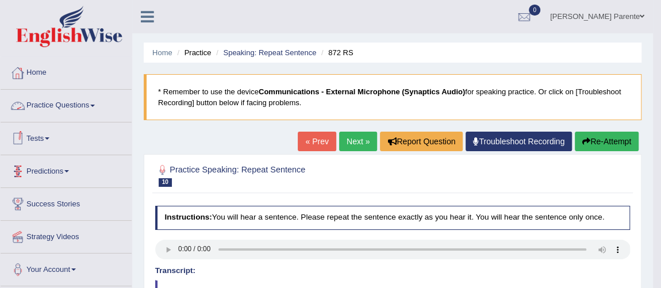
click at [52, 100] on link "Practice Questions" at bounding box center [66, 104] width 131 height 29
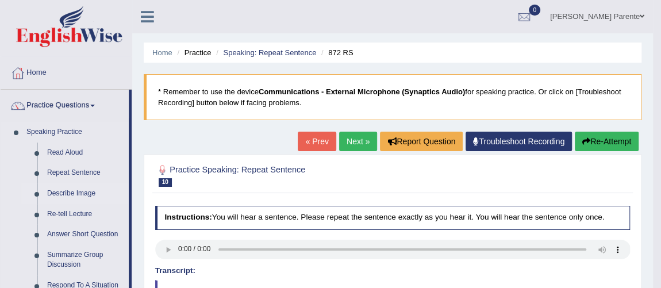
click at [65, 187] on link "Describe Image" at bounding box center [85, 193] width 87 height 21
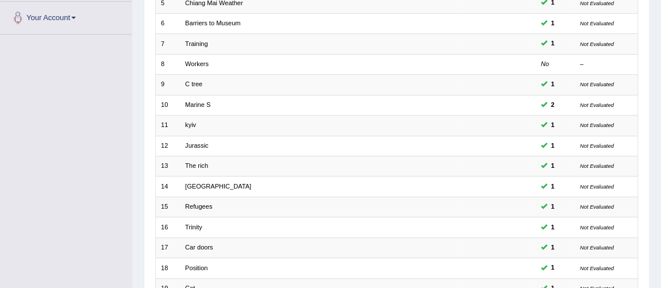
scroll to position [370, 0]
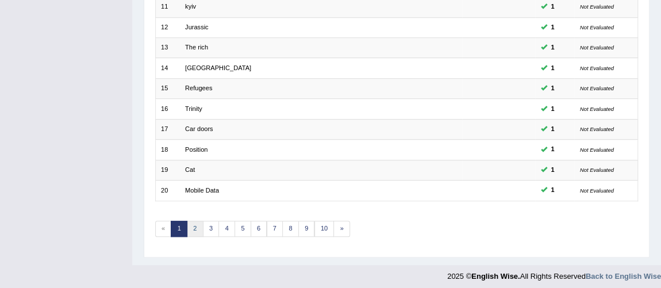
click at [190, 225] on link "2" at bounding box center [195, 229] width 17 height 16
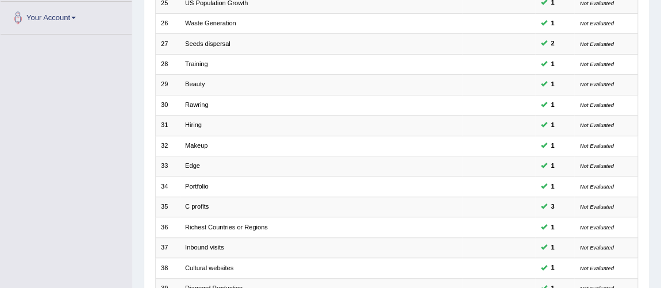
scroll to position [370, 0]
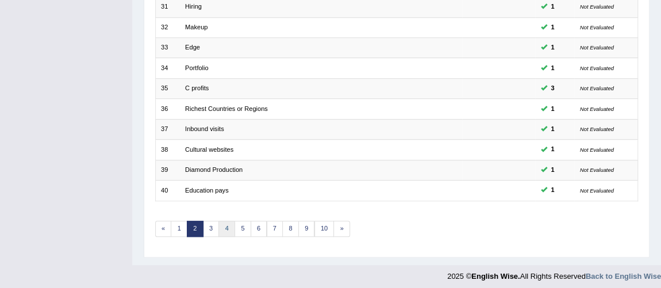
click at [219, 227] on link "4" at bounding box center [227, 229] width 17 height 16
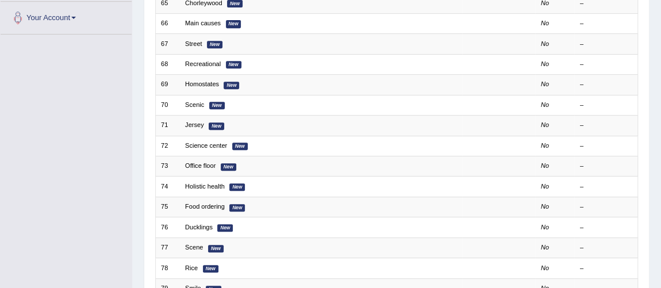
scroll to position [370, 0]
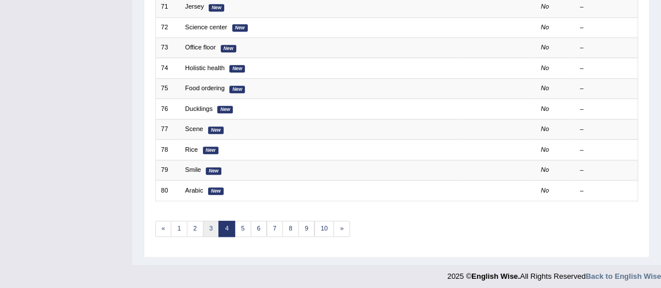
click at [215, 228] on link "3" at bounding box center [211, 229] width 17 height 16
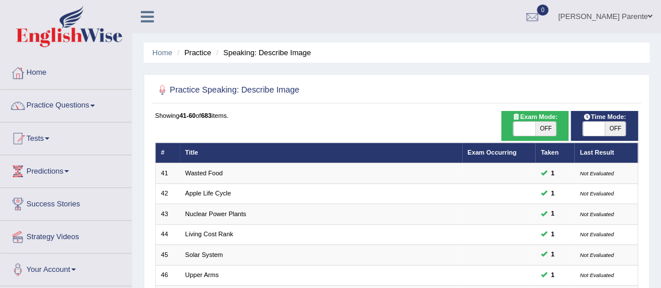
scroll to position [252, 0]
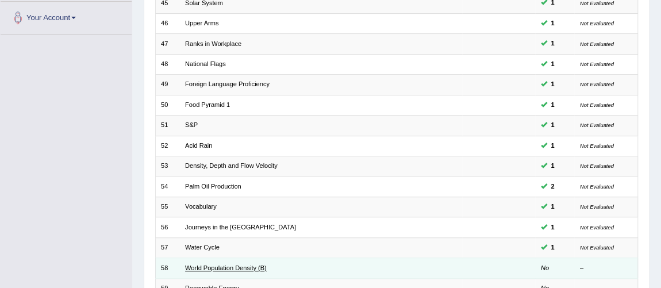
click at [206, 265] on link "World Population Density (B)" at bounding box center [226, 268] width 82 height 7
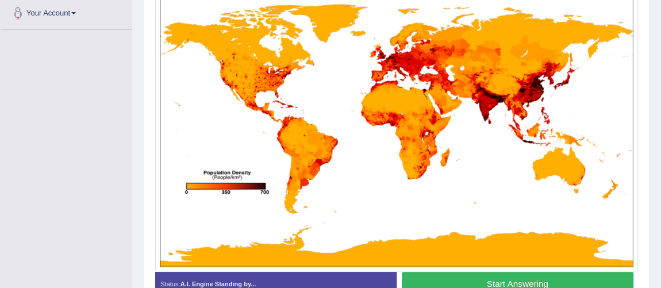
scroll to position [277, 0]
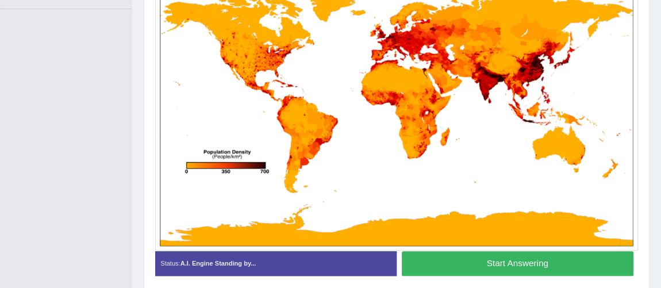
click at [492, 262] on button "Start Answering" at bounding box center [518, 263] width 232 height 25
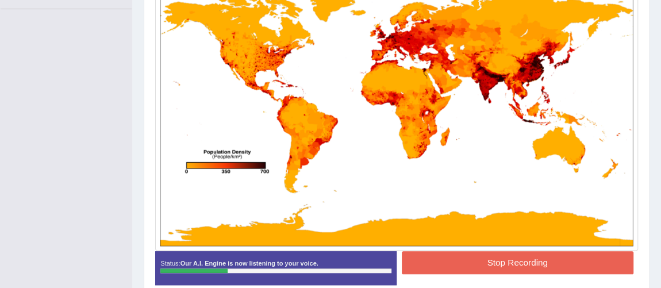
click at [492, 262] on button "Stop Recording" at bounding box center [518, 262] width 232 height 22
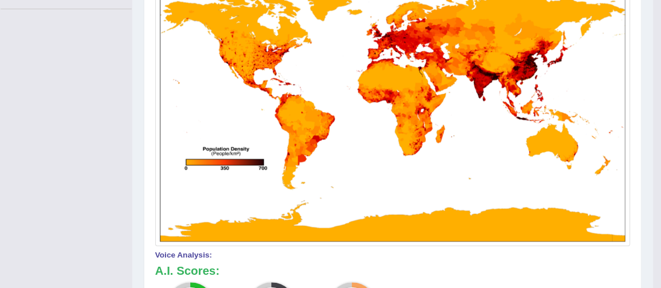
scroll to position [25, 0]
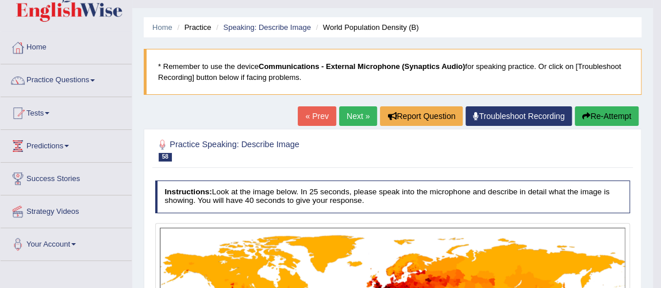
click at [599, 111] on button "Re-Attempt" at bounding box center [607, 116] width 64 height 20
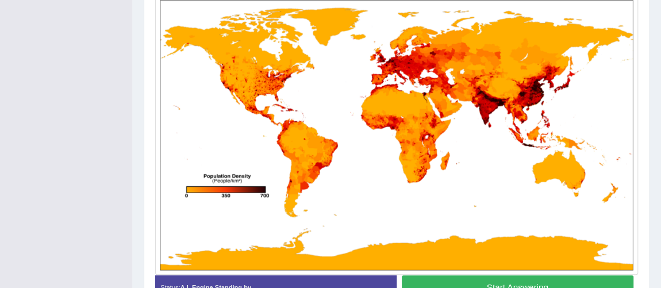
scroll to position [311, 0]
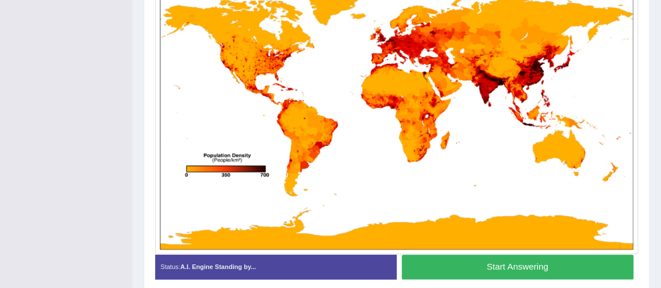
click at [531, 266] on button "Start Answering" at bounding box center [518, 267] width 232 height 25
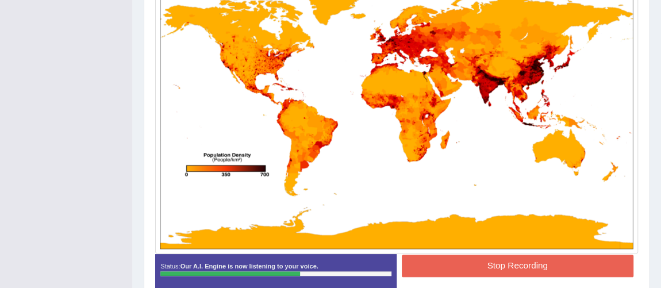
click at [531, 266] on button "Stop Recording" at bounding box center [518, 266] width 232 height 22
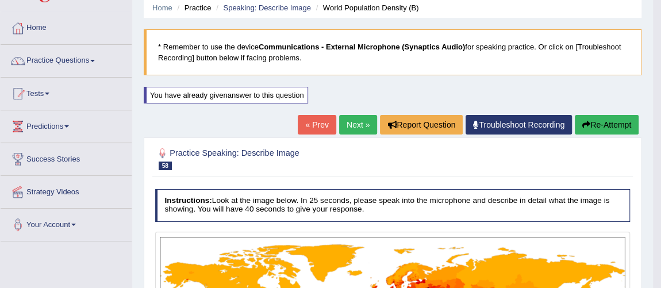
scroll to position [0, 0]
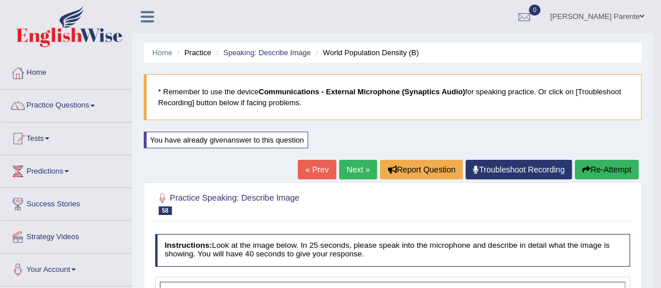
click at [349, 177] on link "Next »" at bounding box center [358, 170] width 38 height 20
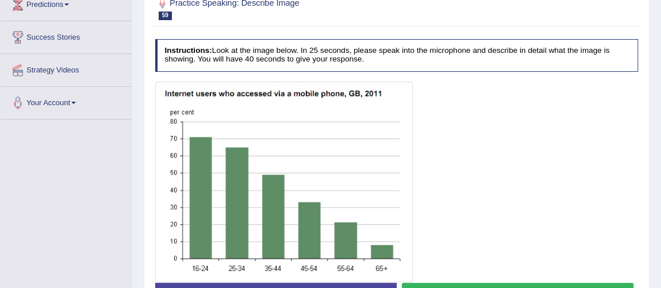
scroll to position [209, 0]
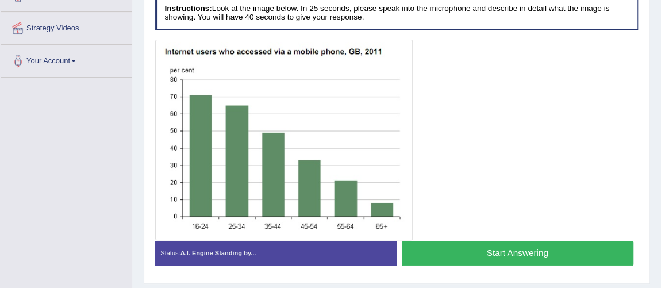
click at [419, 254] on button "Start Answering" at bounding box center [518, 253] width 232 height 25
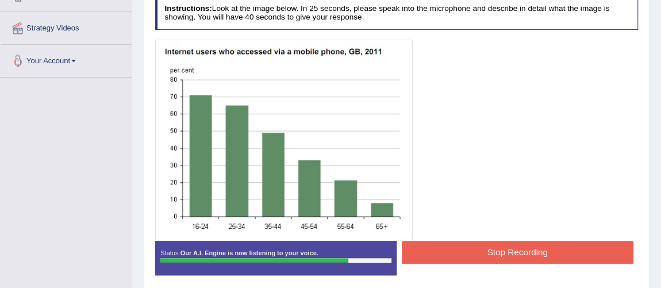
click at [419, 254] on button "Stop Recording" at bounding box center [518, 252] width 232 height 22
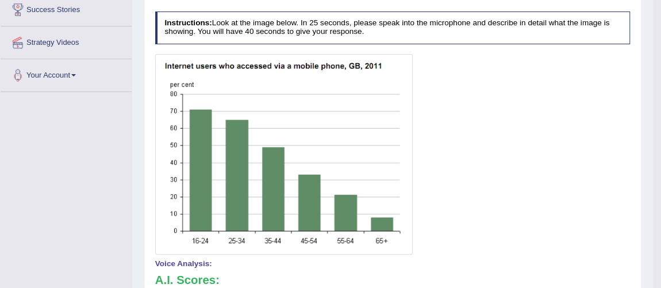
scroll to position [0, 0]
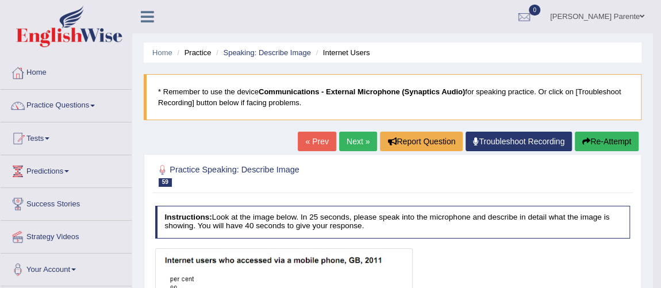
click at [366, 143] on link "Next »" at bounding box center [358, 142] width 38 height 20
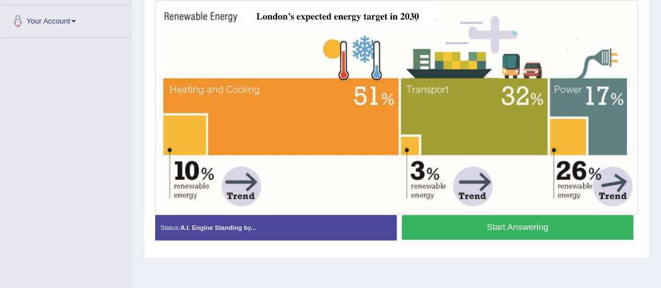
scroll to position [249, 0]
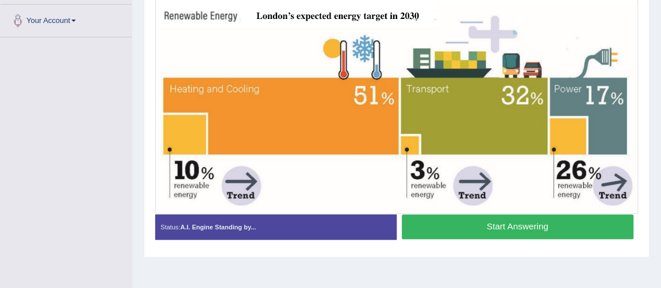
click at [476, 228] on button "Start Answering" at bounding box center [518, 227] width 232 height 25
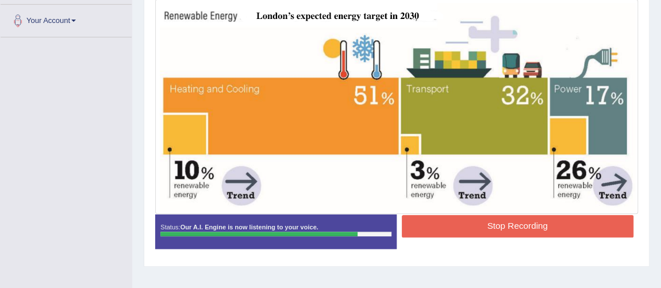
click at [476, 228] on button "Stop Recording" at bounding box center [518, 226] width 232 height 22
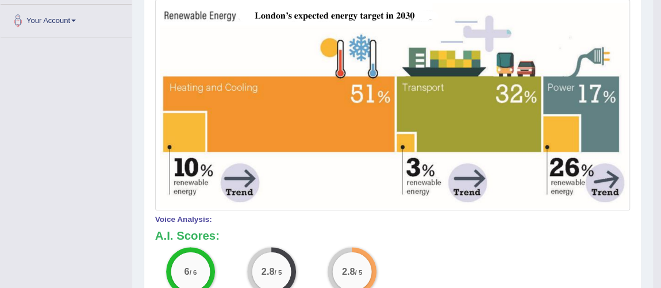
scroll to position [0, 0]
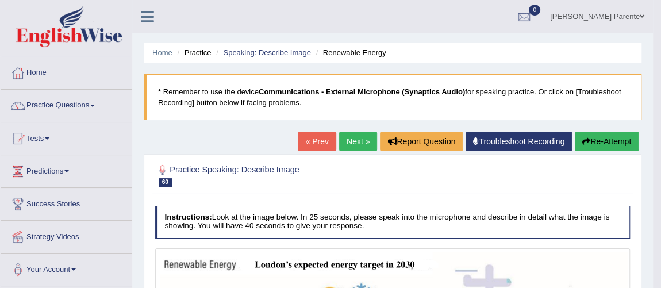
click at [354, 136] on link "Next »" at bounding box center [358, 142] width 38 height 20
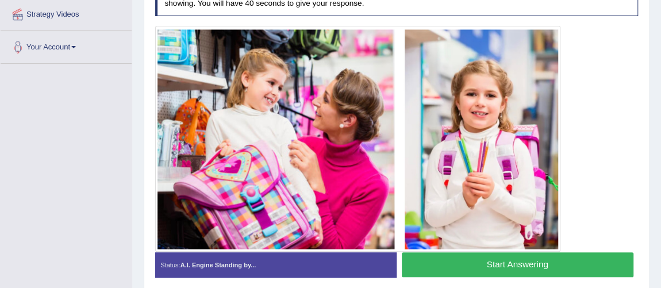
scroll to position [202, 0]
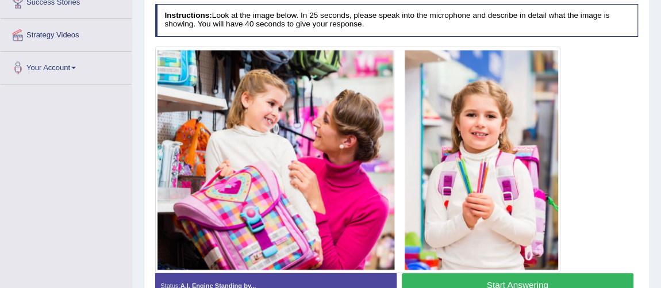
click at [557, 275] on button "Start Answering" at bounding box center [518, 285] width 232 height 25
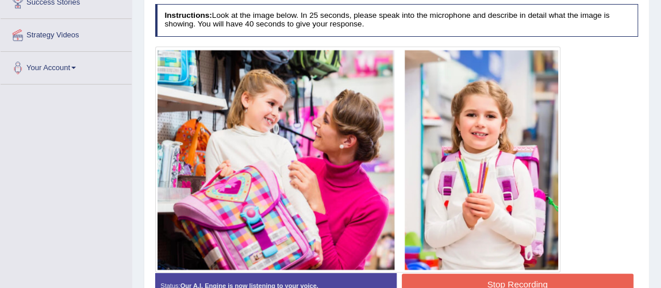
click at [557, 275] on button "Stop Recording" at bounding box center [518, 285] width 232 height 22
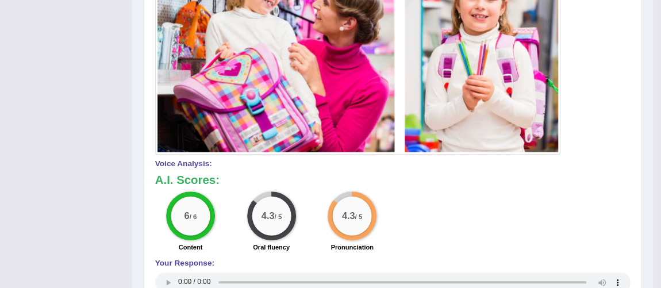
scroll to position [68, 0]
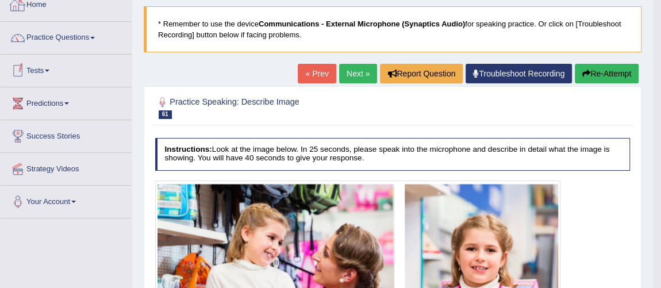
click at [75, 37] on link "Practice Questions" at bounding box center [66, 36] width 131 height 29
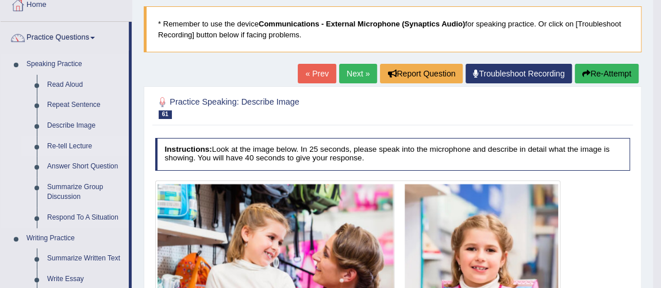
click at [55, 141] on link "Re-tell Lecture" at bounding box center [85, 146] width 87 height 21
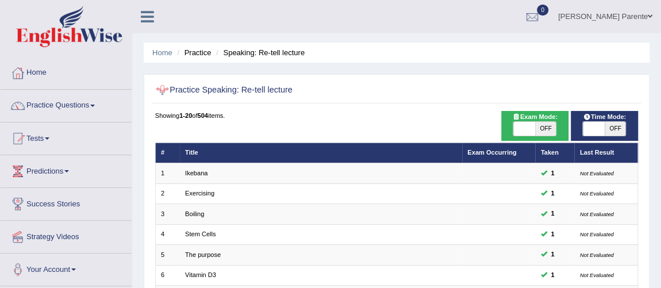
scroll to position [252, 0]
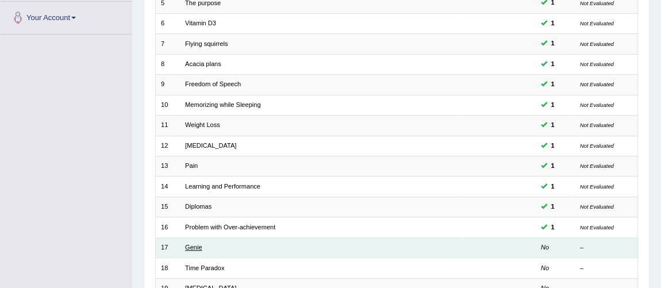
click at [189, 244] on link "Genie" at bounding box center [193, 247] width 17 height 7
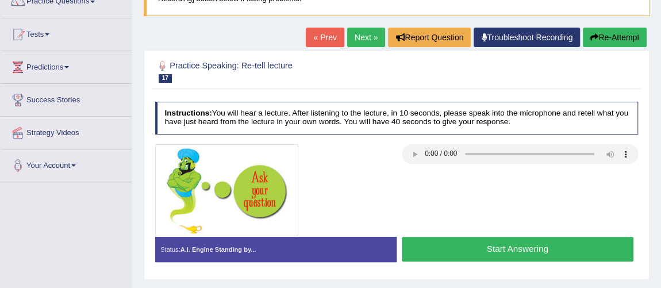
scroll to position [125, 0]
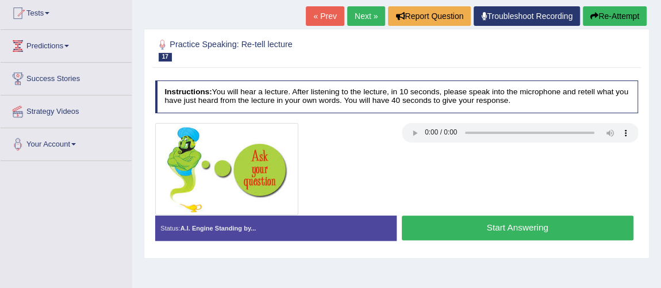
click at [546, 231] on button "Start Answering" at bounding box center [518, 228] width 232 height 25
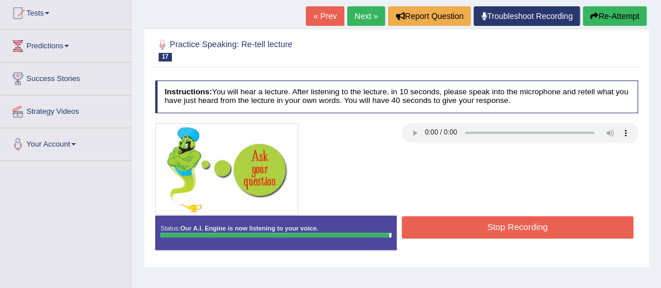
click at [546, 231] on button "Stop Recording" at bounding box center [518, 227] width 232 height 22
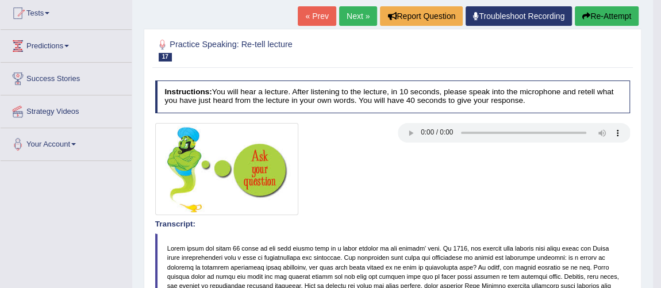
scroll to position [377, 0]
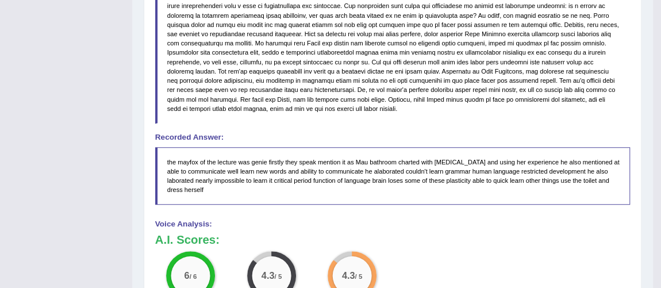
drag, startPoint x: 657, startPoint y: 40, endPoint x: 669, endPoint y: 40, distance: 11.5
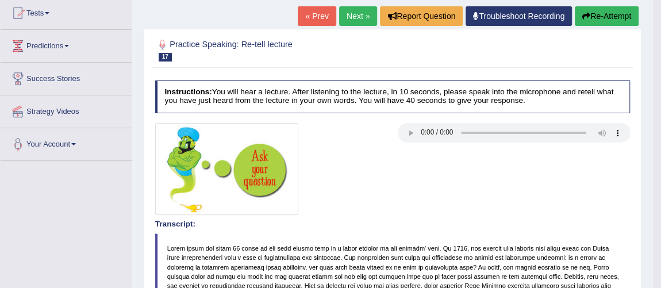
scroll to position [0, 0]
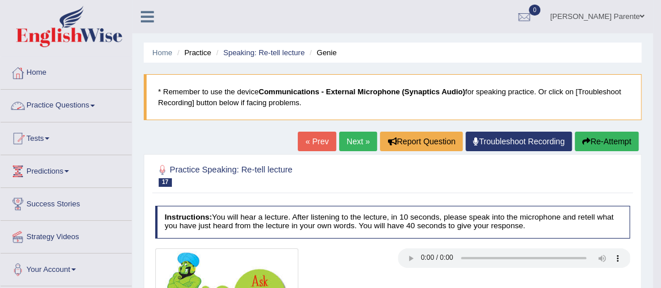
click at [77, 106] on link "Practice Questions" at bounding box center [66, 104] width 131 height 29
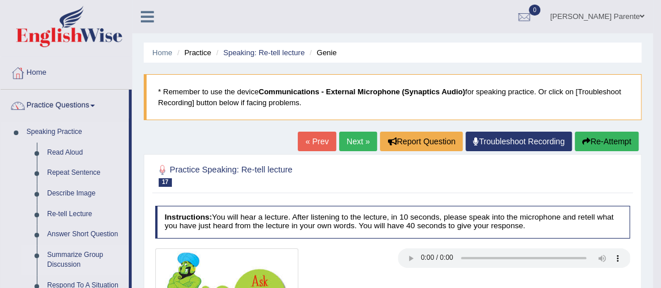
click at [82, 251] on link "Summarize Group Discussion" at bounding box center [85, 260] width 87 height 30
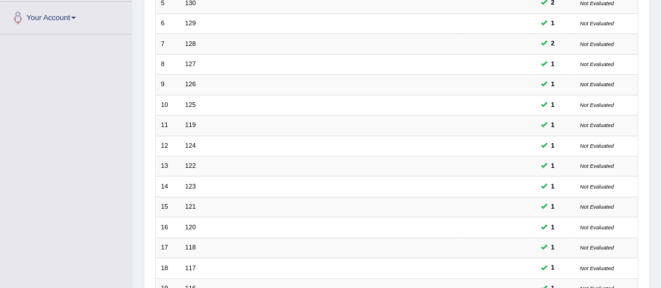
scroll to position [370, 0]
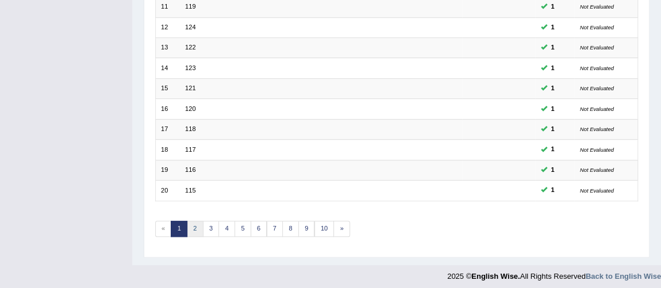
click at [193, 226] on link "2" at bounding box center [195, 229] width 17 height 16
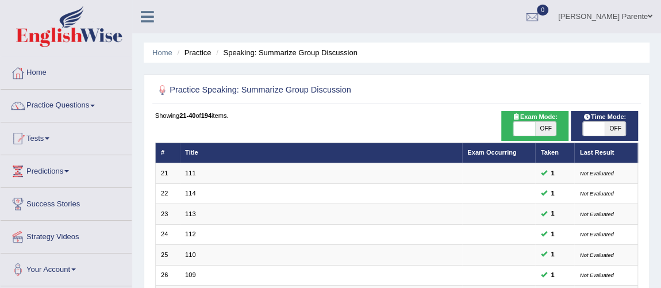
scroll to position [252, 0]
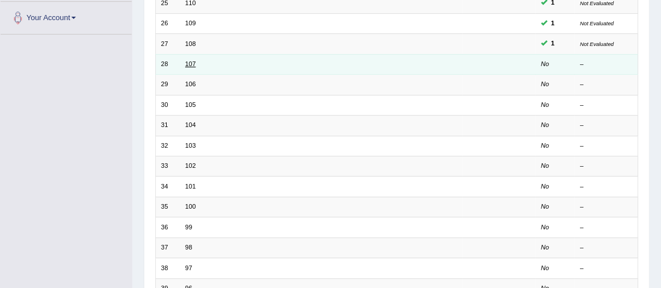
click at [192, 62] on link "107" at bounding box center [190, 63] width 10 height 7
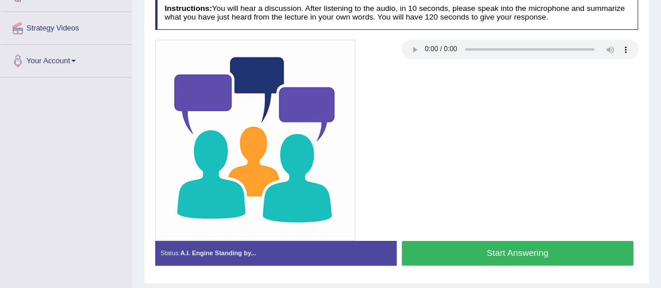
scroll to position [229, 0]
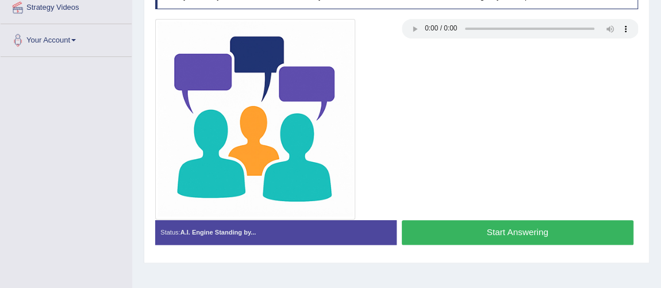
click at [521, 236] on button "Start Answering" at bounding box center [518, 232] width 232 height 25
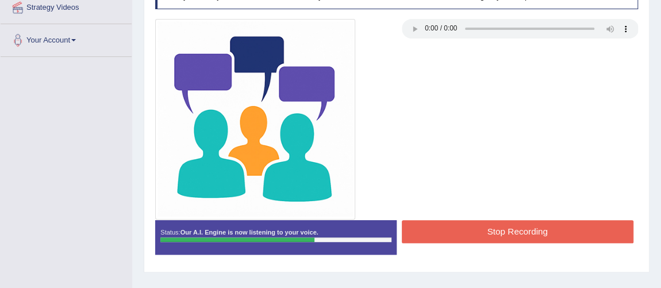
click at [521, 236] on button "Stop Recording" at bounding box center [518, 231] width 232 height 22
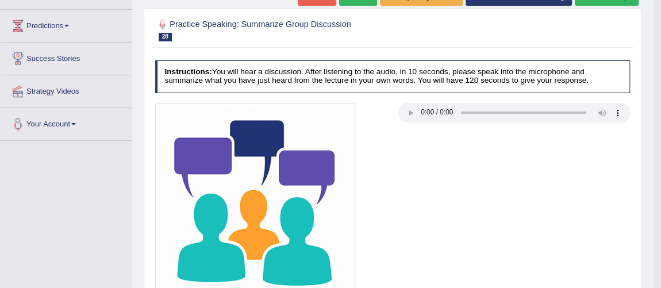
scroll to position [0, 0]
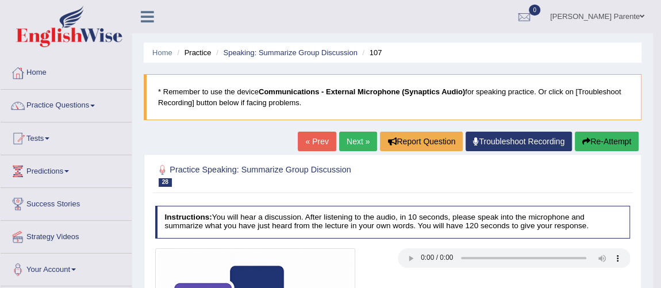
click at [76, 103] on link "Practice Questions" at bounding box center [66, 104] width 131 height 29
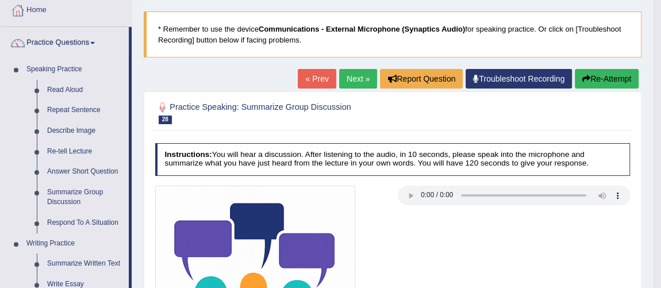
scroll to position [83, 0]
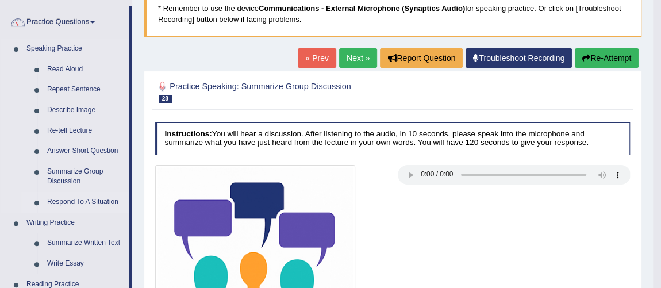
click at [96, 202] on link "Respond To A Situation" at bounding box center [85, 202] width 87 height 21
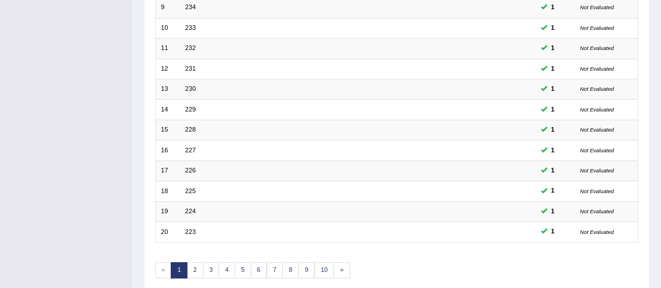
scroll to position [330, 0]
click at [197, 262] on link "2" at bounding box center [195, 270] width 17 height 16
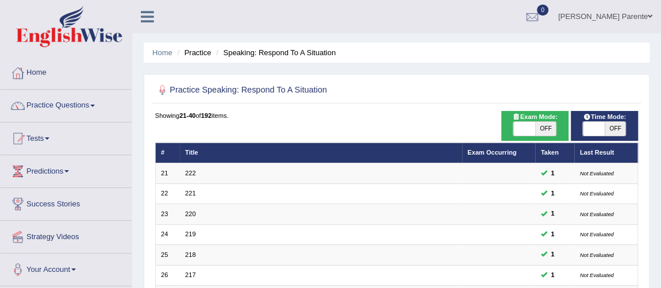
scroll to position [252, 0]
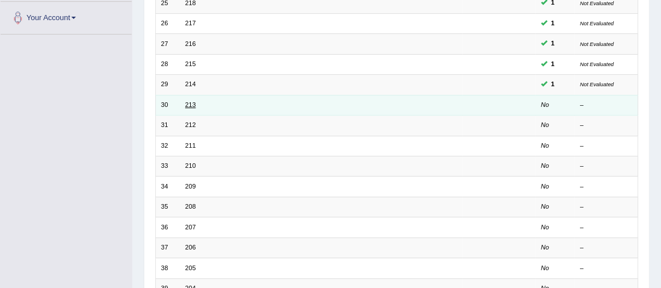
click at [194, 101] on link "213" at bounding box center [190, 104] width 10 height 7
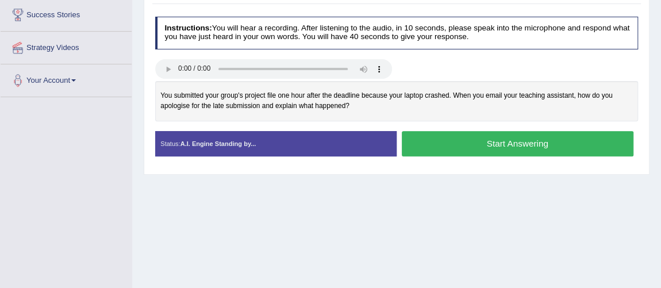
scroll to position [168, 0]
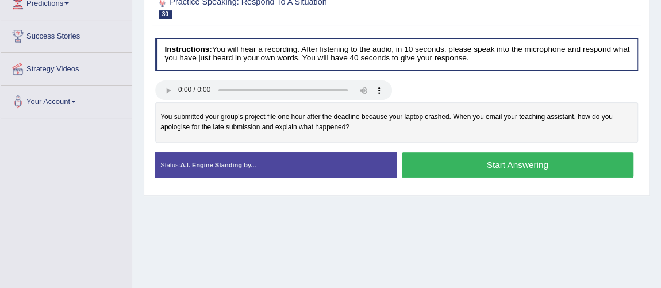
click at [476, 163] on button "Start Answering" at bounding box center [518, 164] width 232 height 25
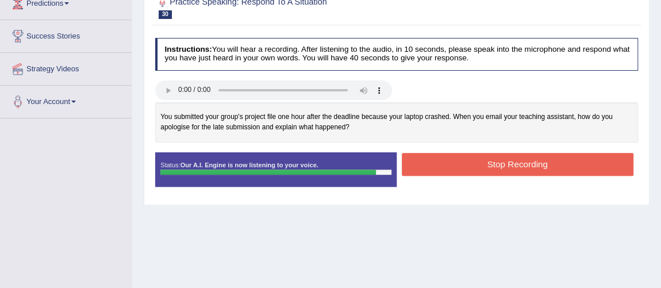
click at [476, 163] on button "Stop Recording" at bounding box center [518, 164] width 232 height 22
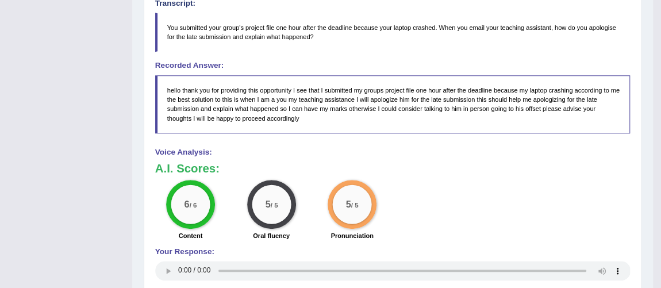
scroll to position [68, 0]
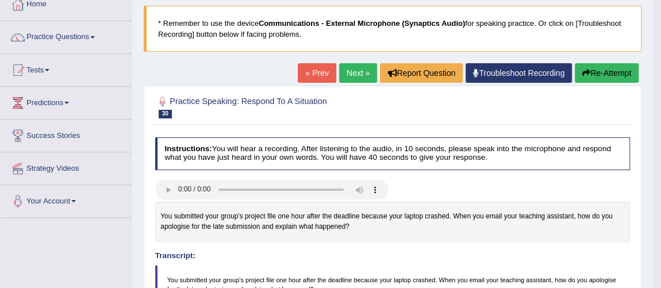
click at [343, 79] on link "Next »" at bounding box center [358, 73] width 38 height 20
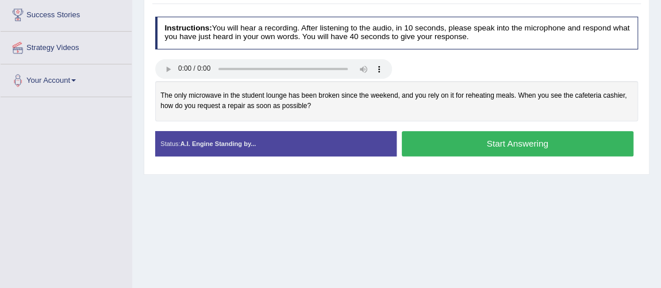
scroll to position [168, 0]
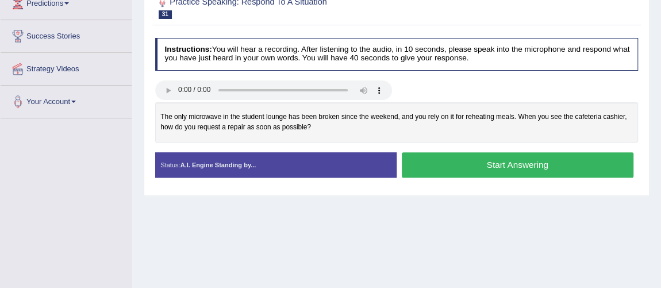
click at [483, 162] on button "Start Answering" at bounding box center [518, 164] width 232 height 25
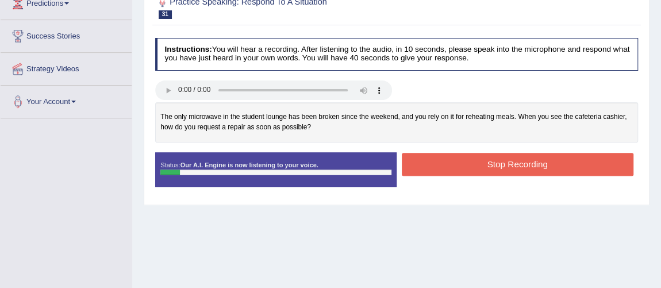
click at [483, 162] on button "Stop Recording" at bounding box center [518, 164] width 232 height 22
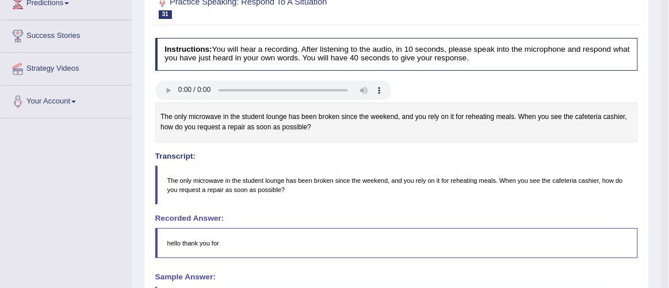
click at [661, 51] on div "Saving your answer..." at bounding box center [334, 144] width 669 height 288
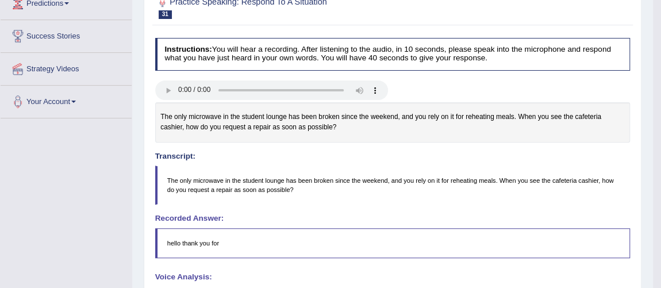
scroll to position [0, 0]
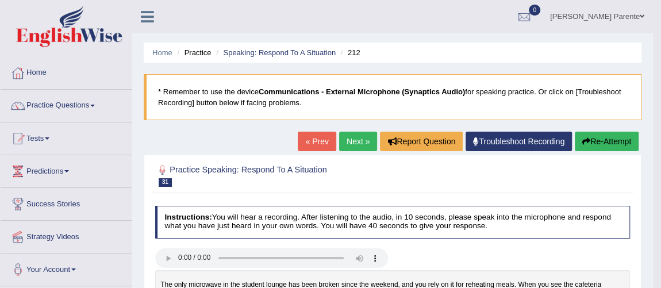
click at [579, 134] on button "Re-Attempt" at bounding box center [607, 142] width 64 height 20
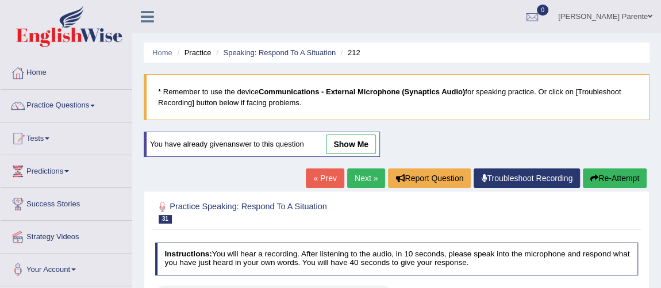
scroll to position [252, 0]
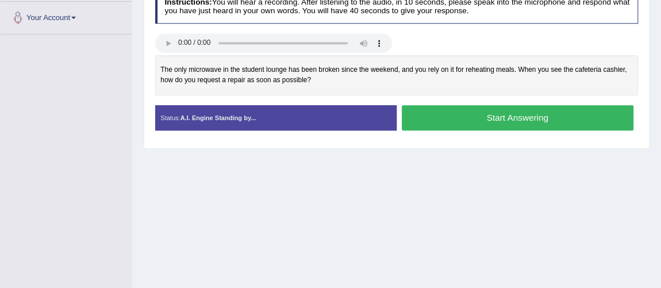
click at [487, 118] on button "Start Answering" at bounding box center [518, 117] width 232 height 25
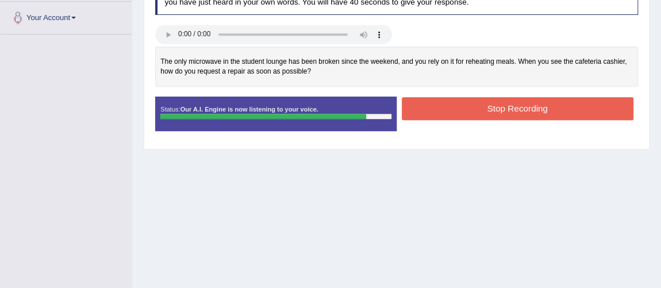
click at [485, 114] on button "Stop Recording" at bounding box center [518, 108] width 232 height 22
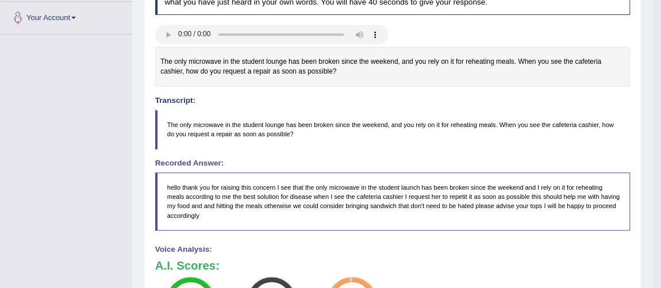
scroll to position [489, 0]
